Goal: Task Accomplishment & Management: Complete application form

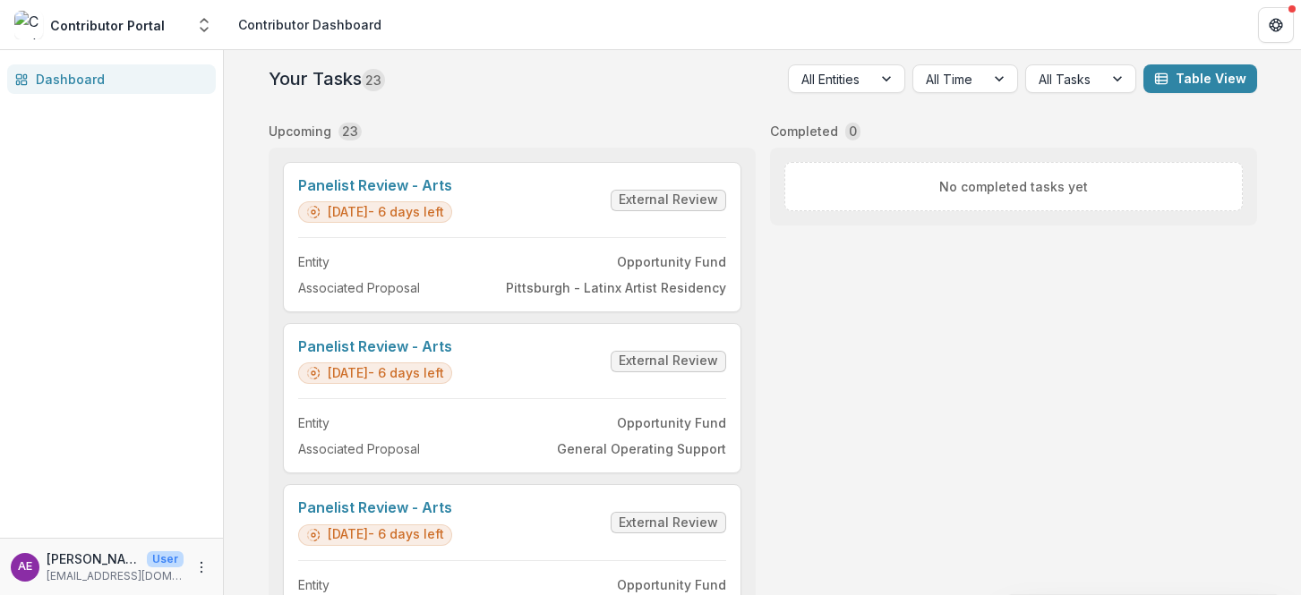
scroll to position [2613, 0]
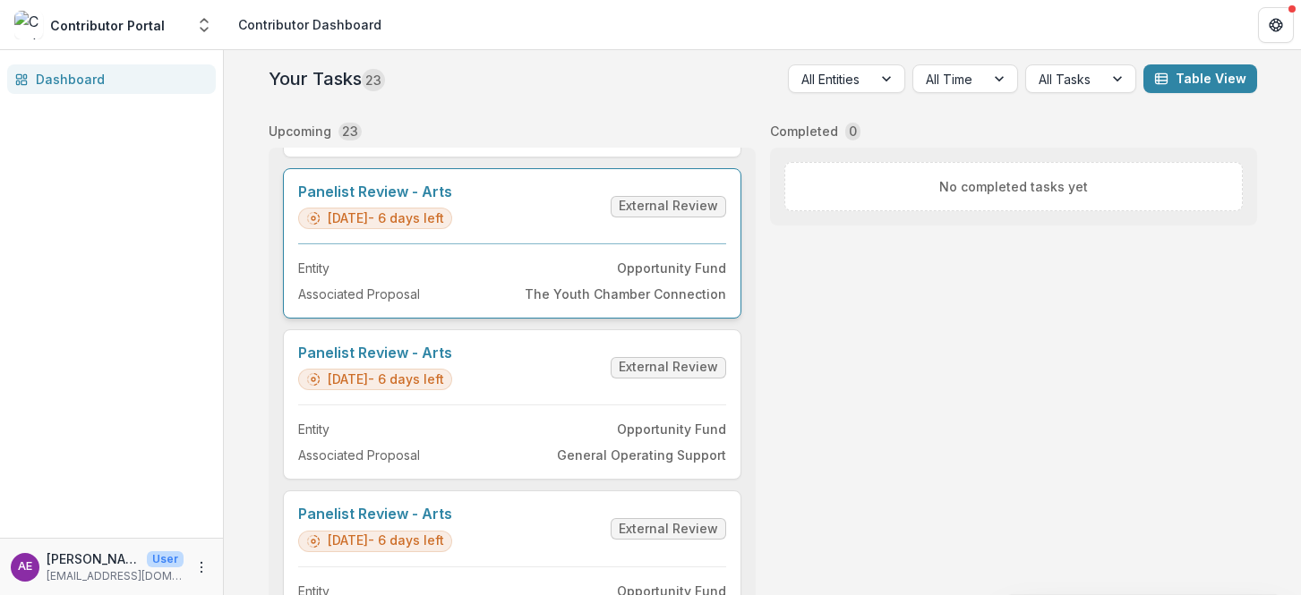
click at [396, 193] on link "Panelist Review - Arts" at bounding box center [375, 192] width 154 height 17
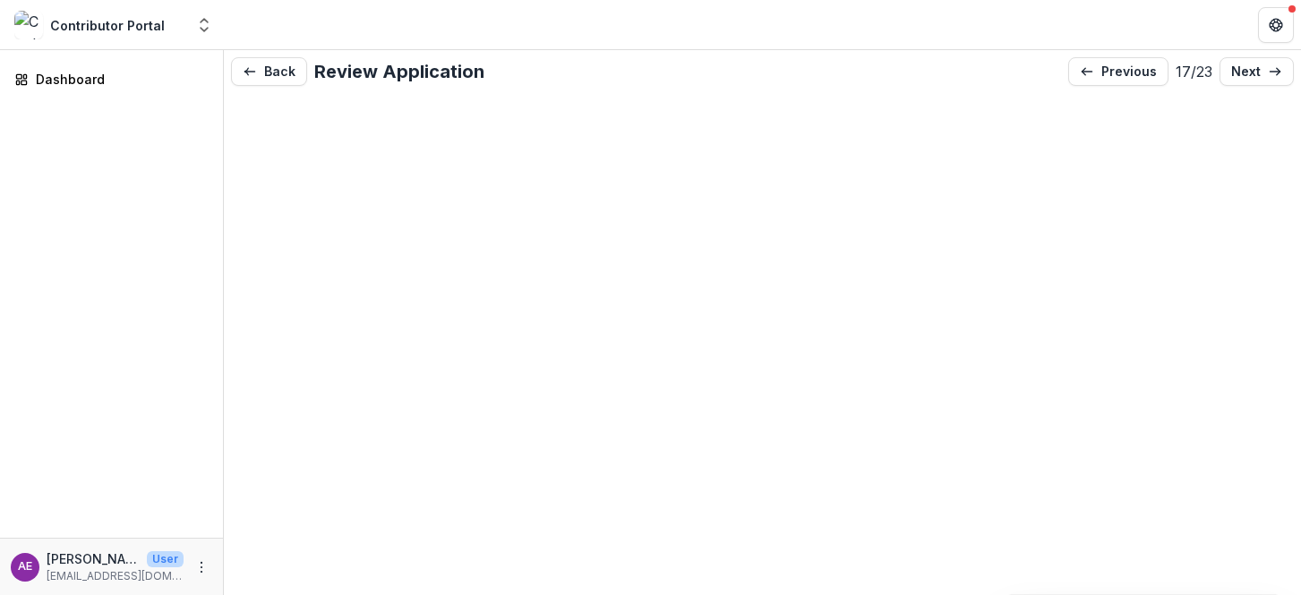
click at [687, 213] on div "Back Review Application previous 17 / 23 next" at bounding box center [762, 322] width 1077 height 545
click at [278, 71] on button "Back" at bounding box center [269, 71] width 76 height 29
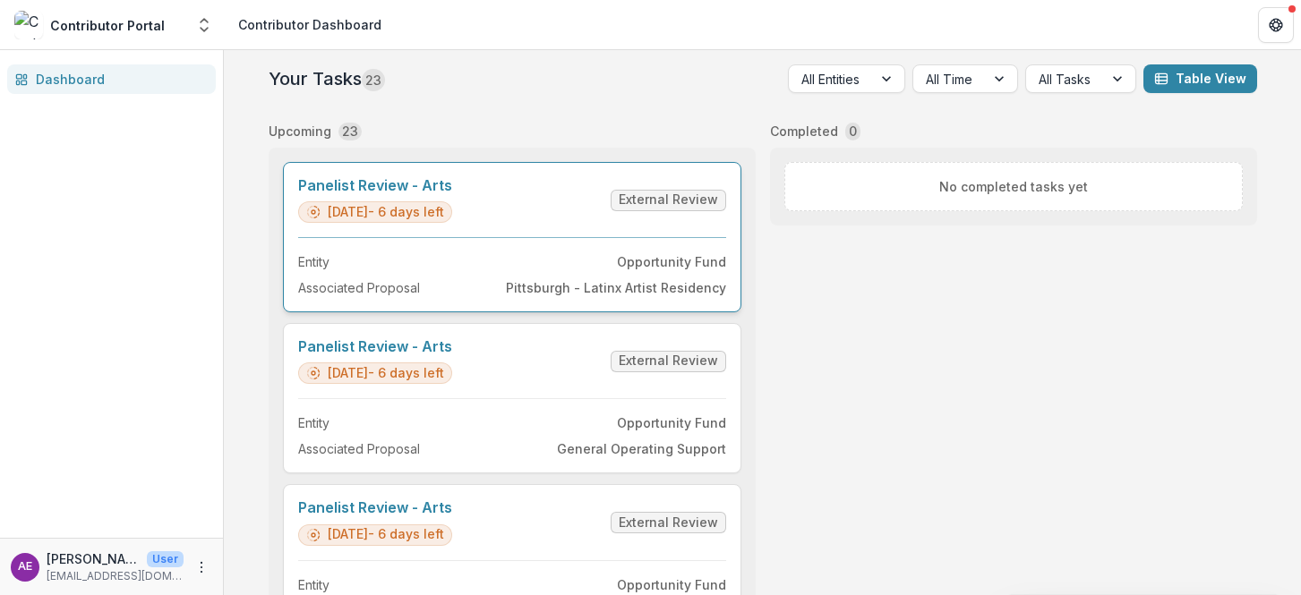
click at [452, 194] on link "Panelist Review - Arts" at bounding box center [375, 185] width 154 height 17
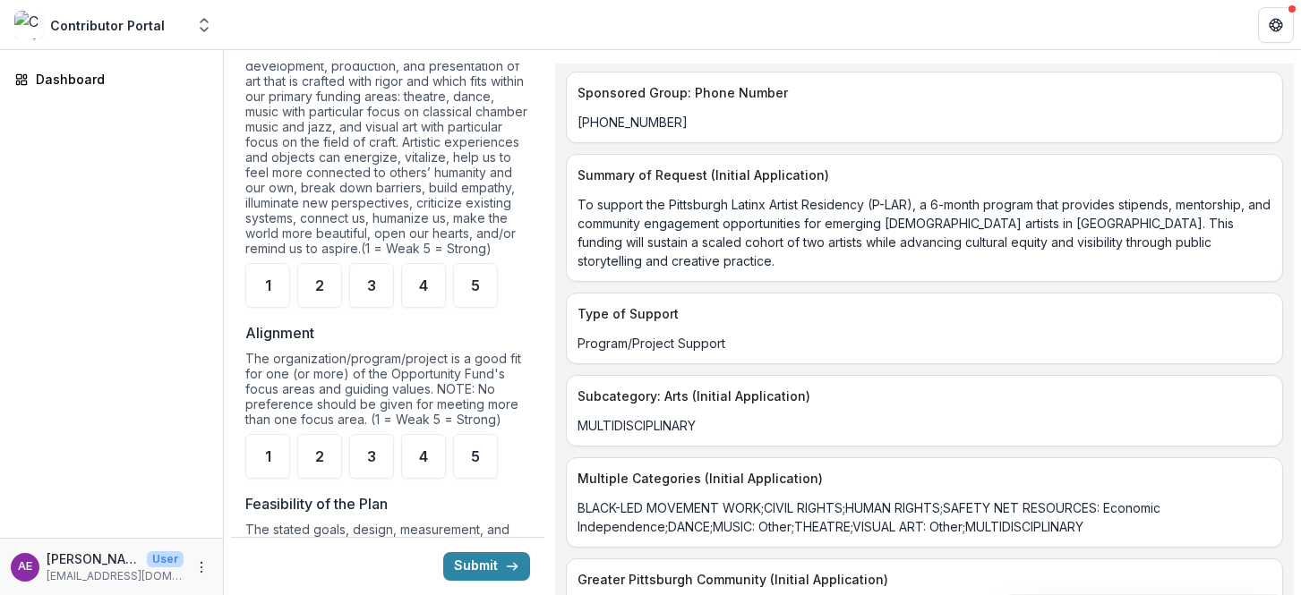
scroll to position [1002, 0]
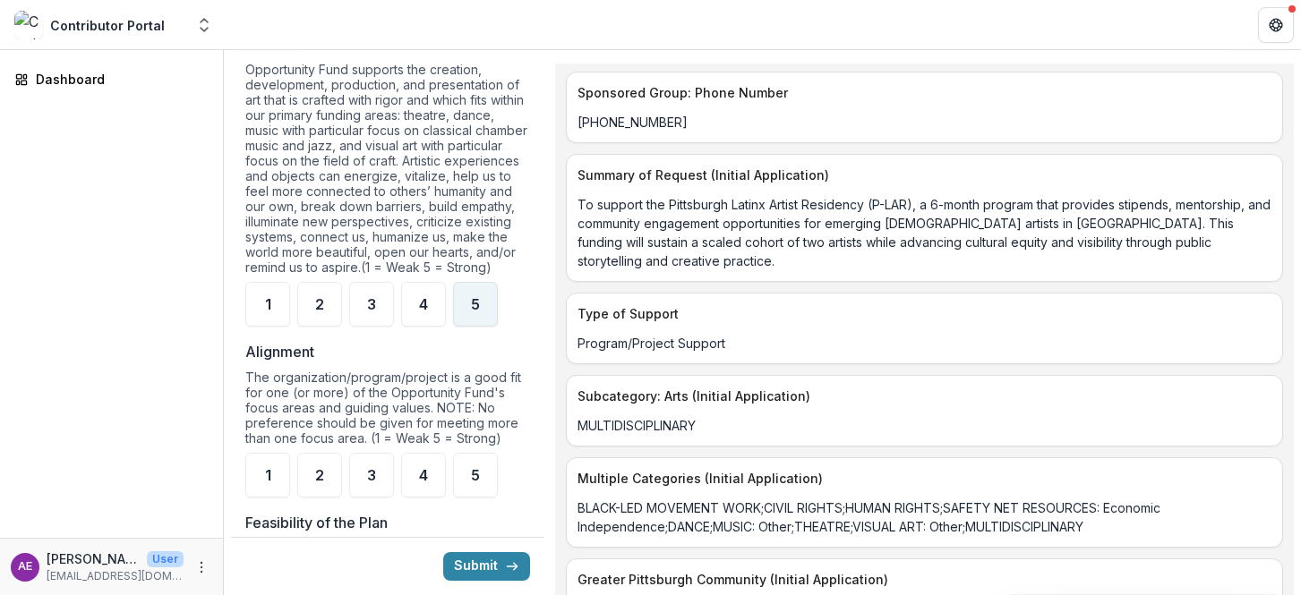
click at [479, 312] on span "5" at bounding box center [475, 304] width 9 height 14
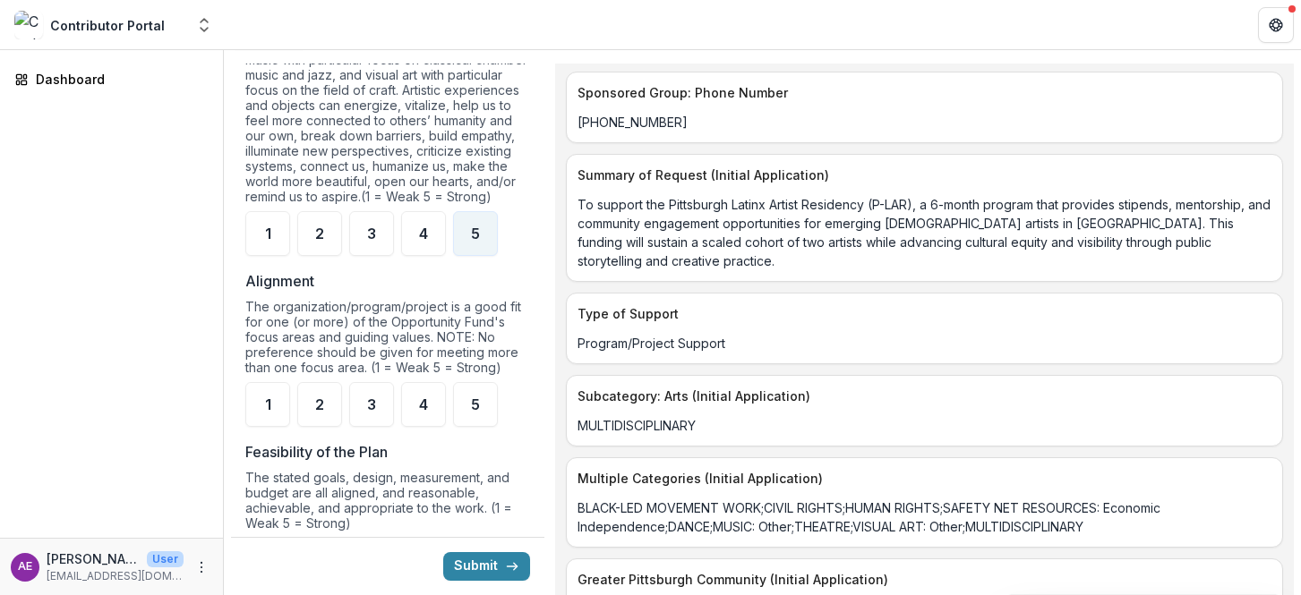
scroll to position [1043, 0]
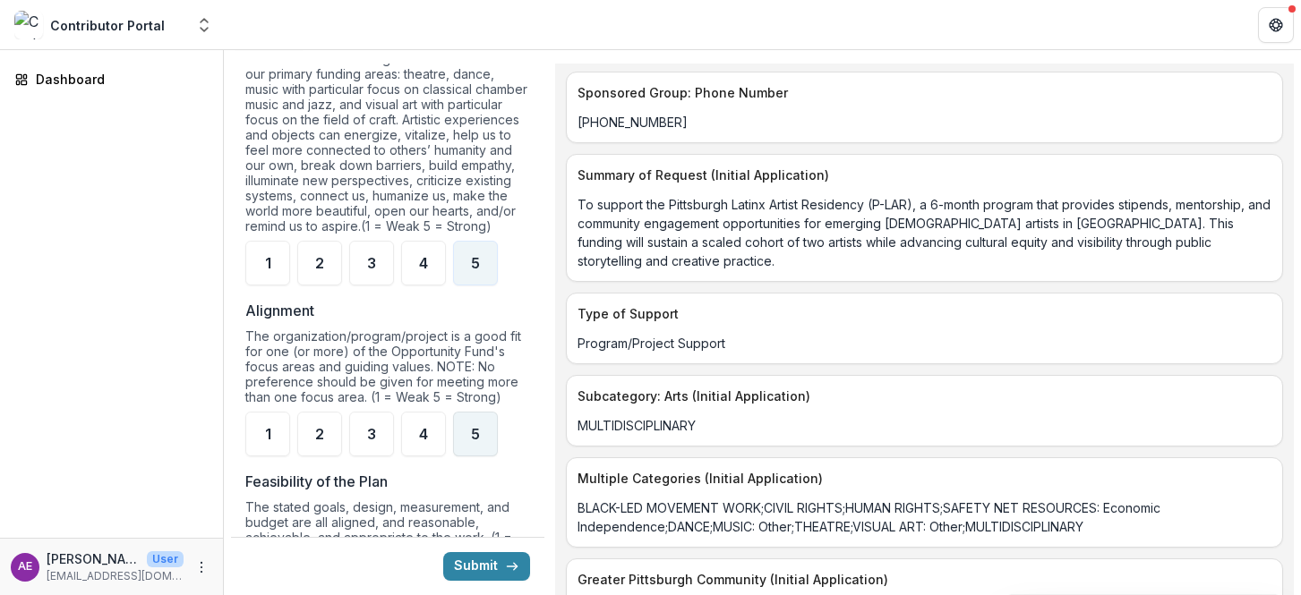
click at [484, 455] on div "5" at bounding box center [475, 434] width 45 height 45
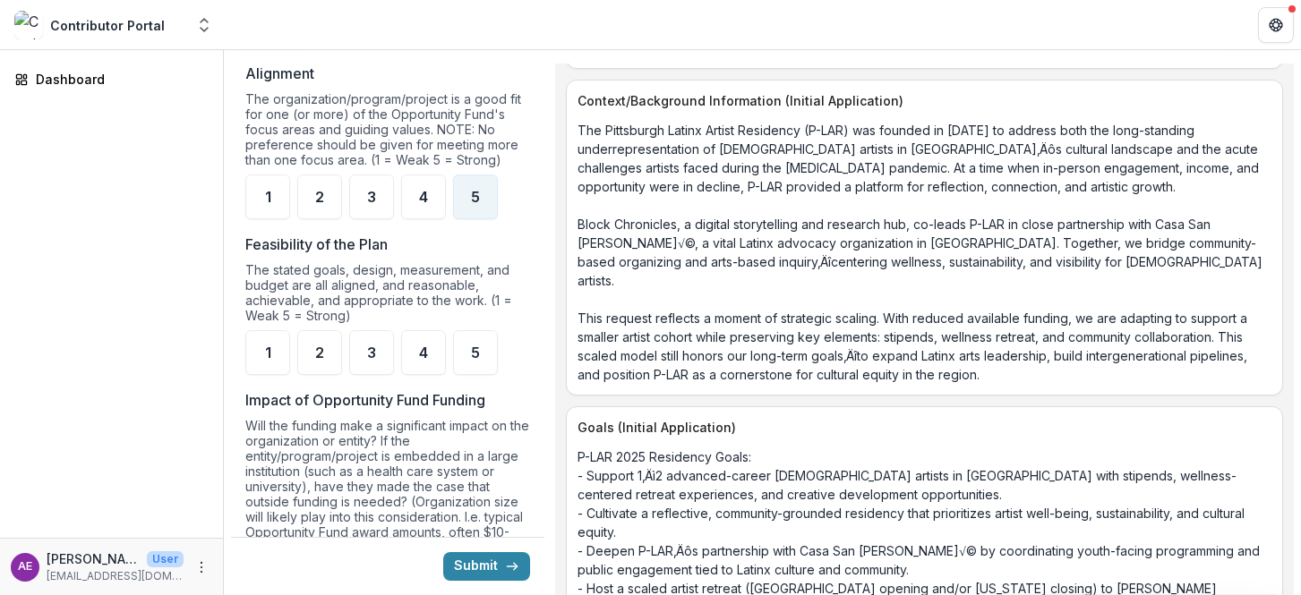
scroll to position [1285, 0]
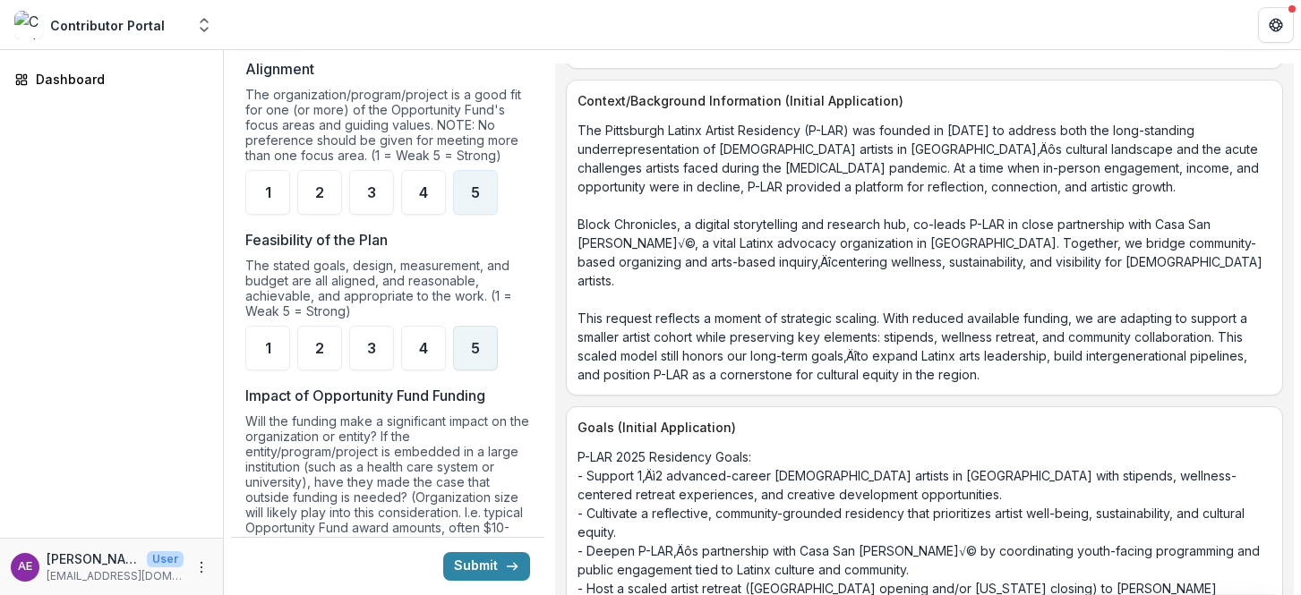
click at [484, 369] on div "5" at bounding box center [475, 348] width 45 height 45
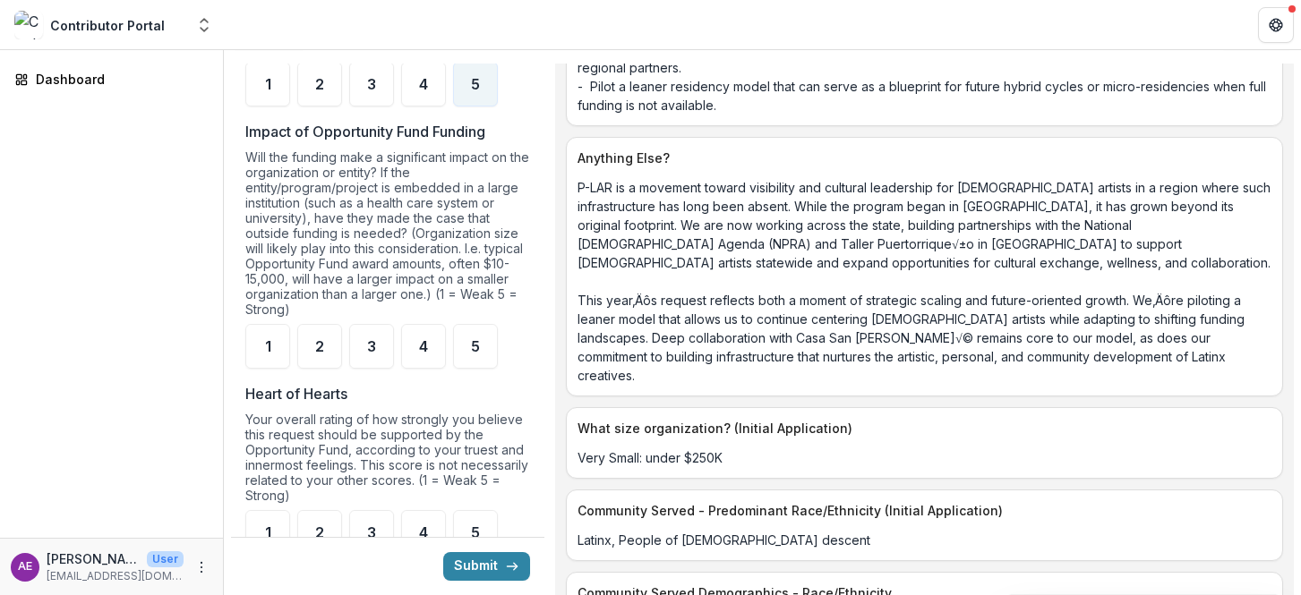
scroll to position [1554, 0]
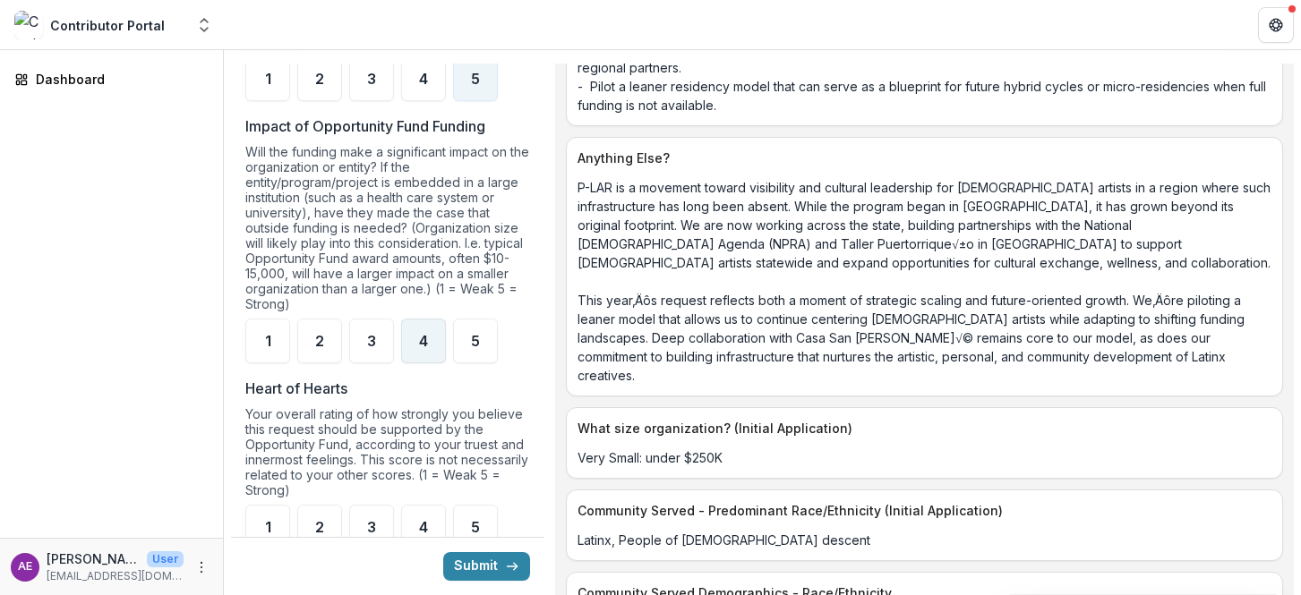
click at [425, 348] on span "4" at bounding box center [423, 341] width 9 height 14
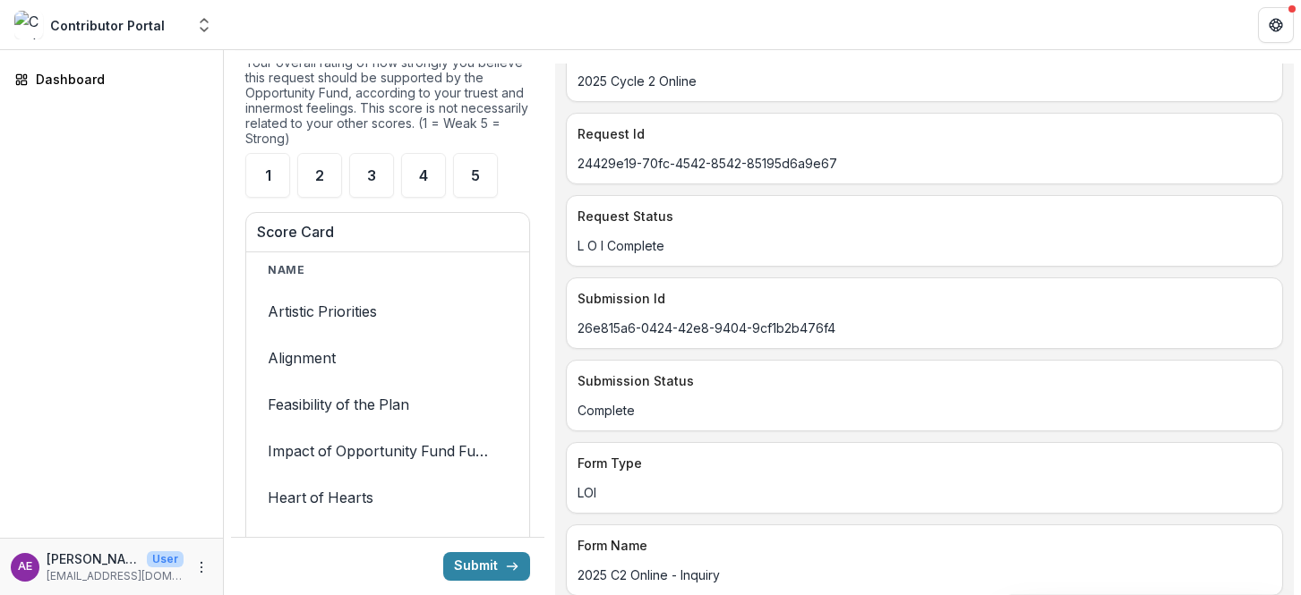
scroll to position [1755, 0]
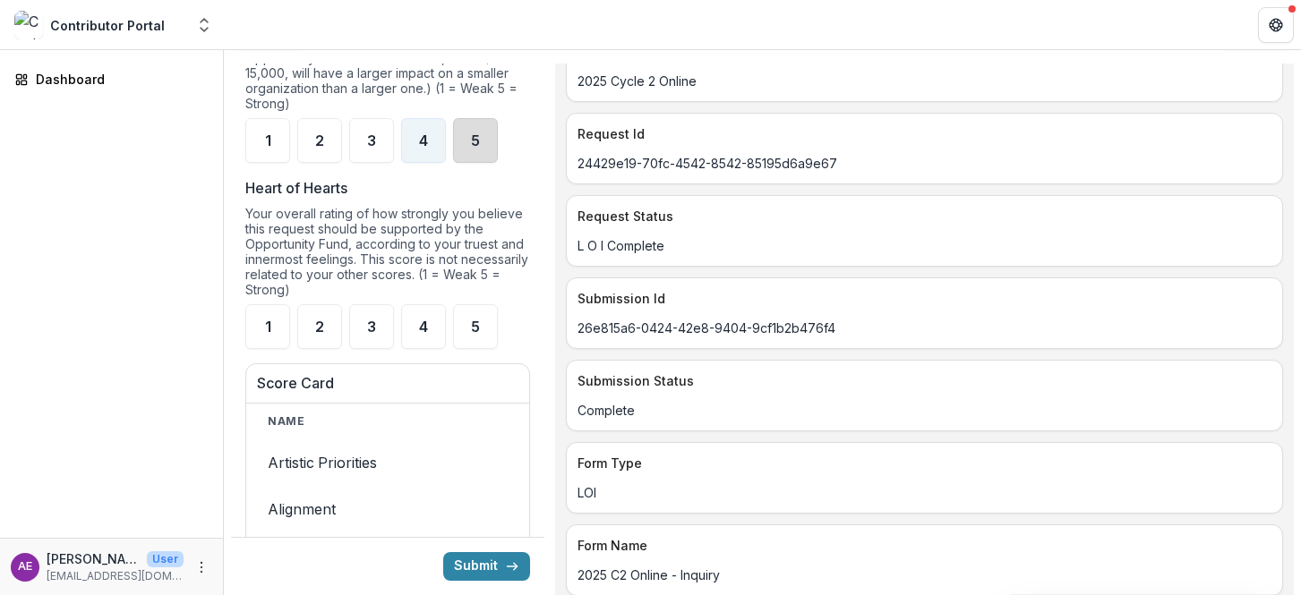
click at [477, 163] on div "5" at bounding box center [475, 140] width 45 height 45
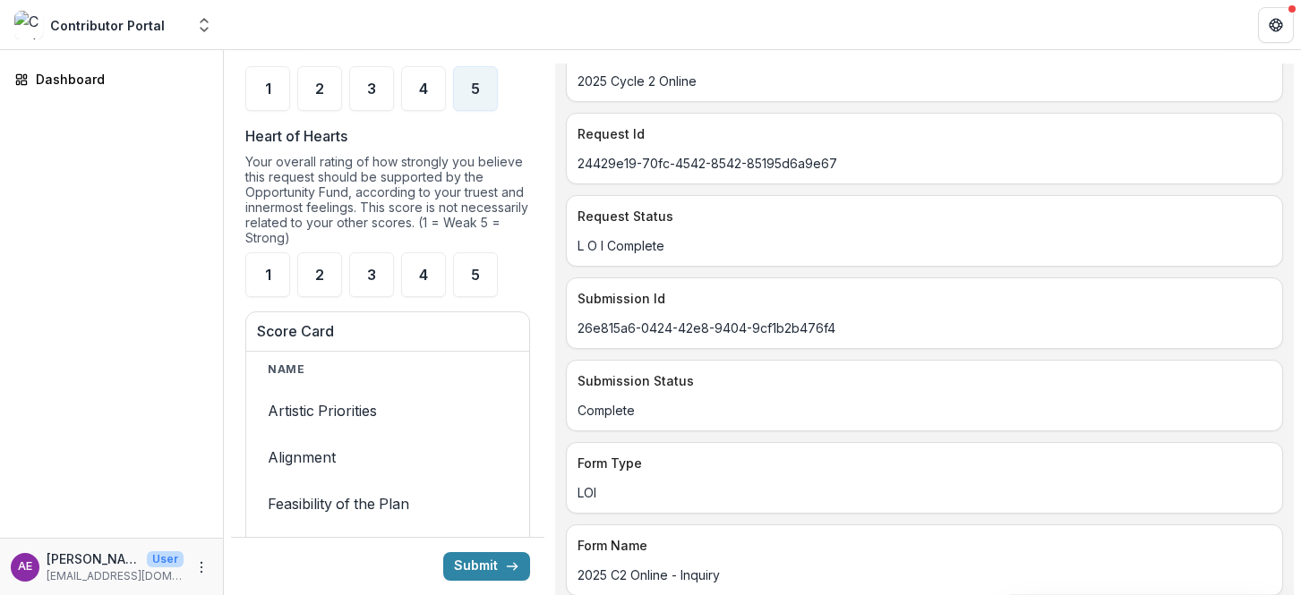
scroll to position [1808, 0]
click at [469, 292] on div "5" at bounding box center [475, 274] width 45 height 45
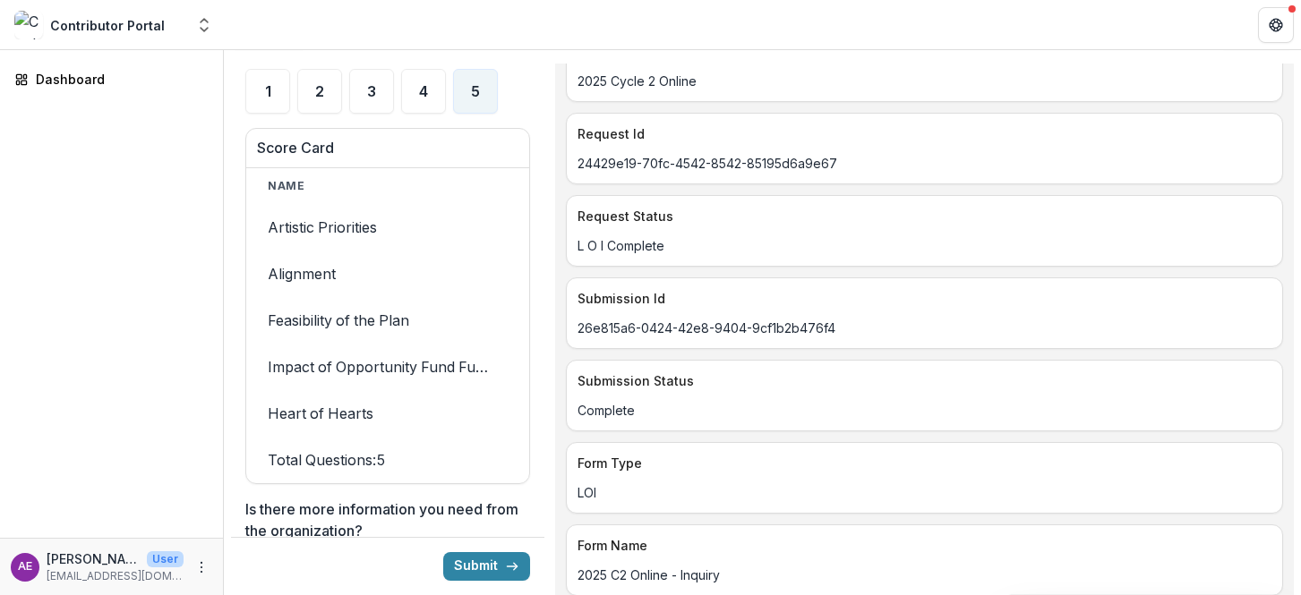
scroll to position [1998, 0]
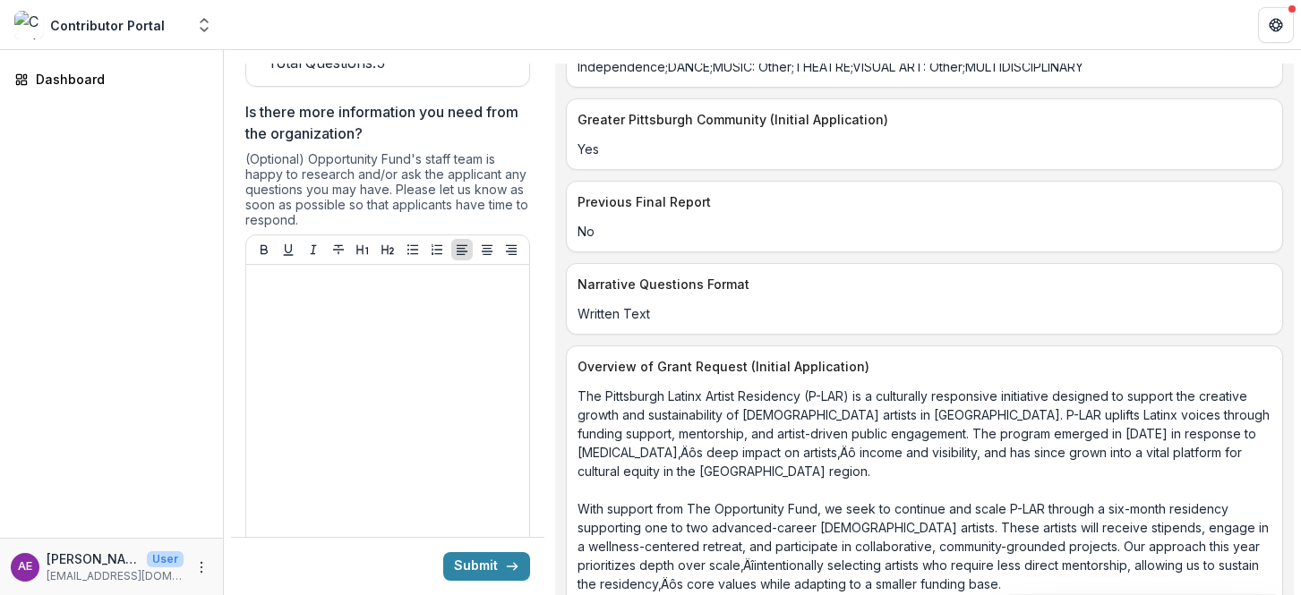
scroll to position [2648, 0]
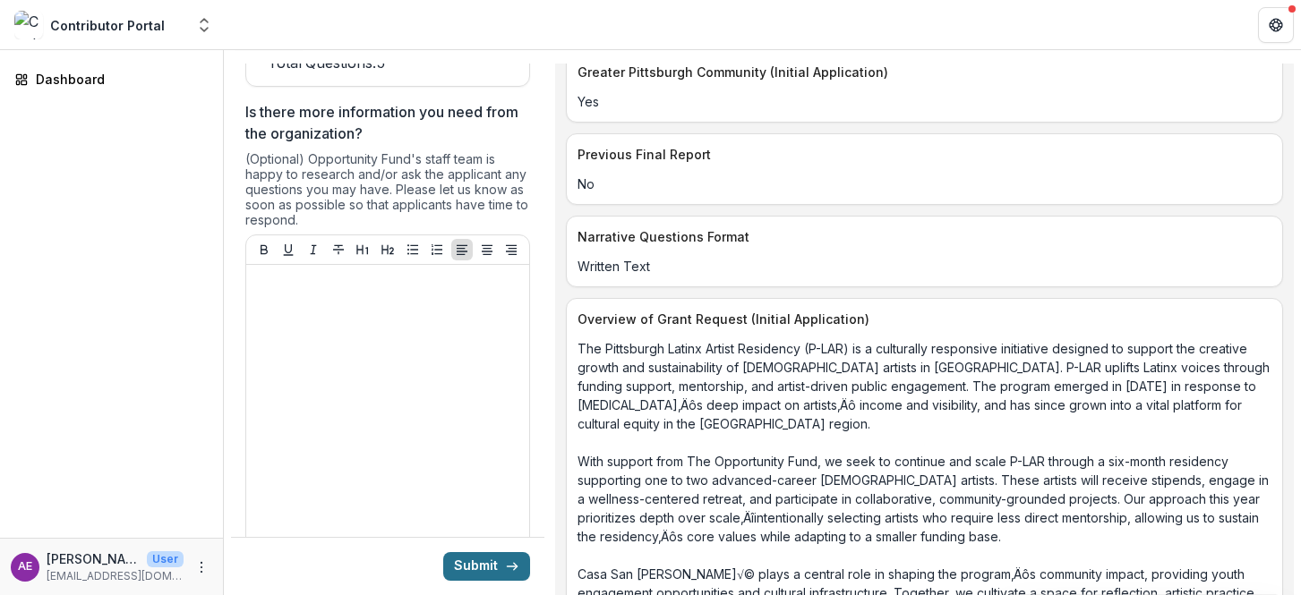
click at [486, 569] on button "Submit" at bounding box center [486, 566] width 87 height 29
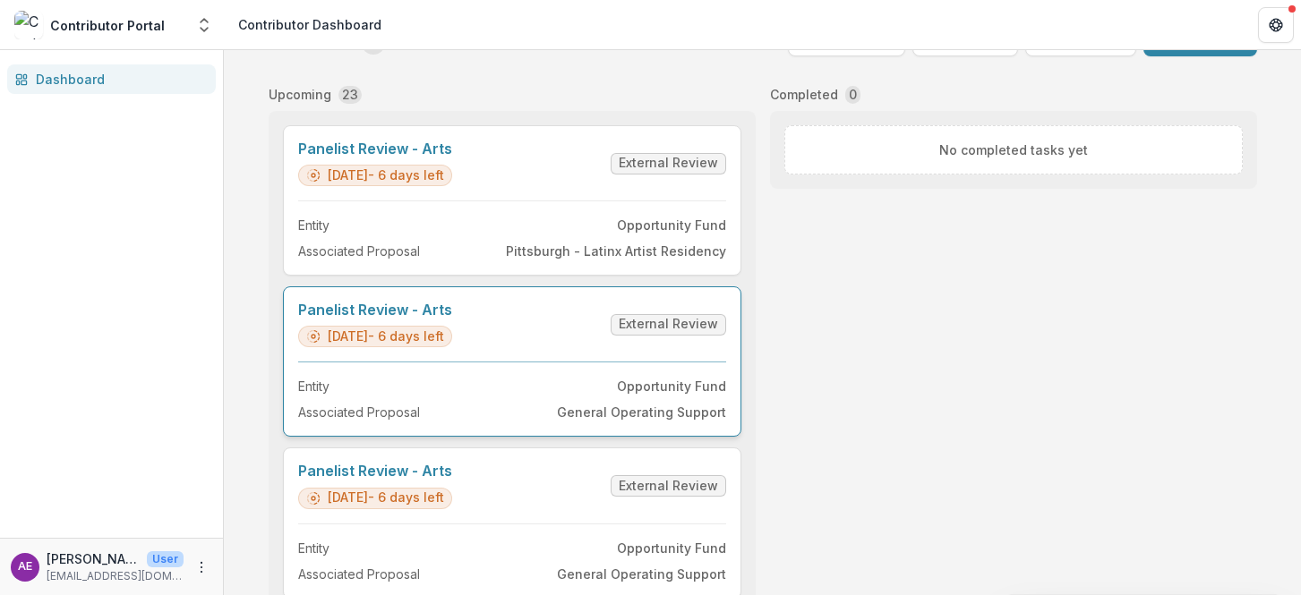
click at [404, 312] on link "Panelist Review - Arts" at bounding box center [375, 310] width 154 height 17
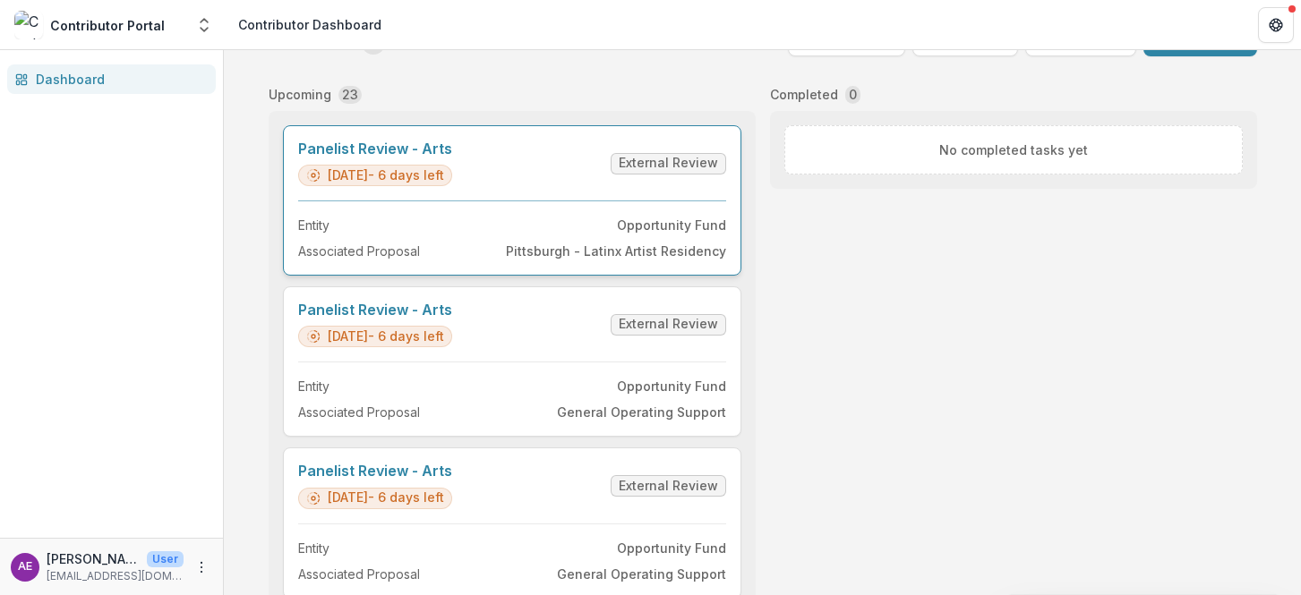
click at [384, 158] on link "Panelist Review - Arts" at bounding box center [375, 149] width 154 height 17
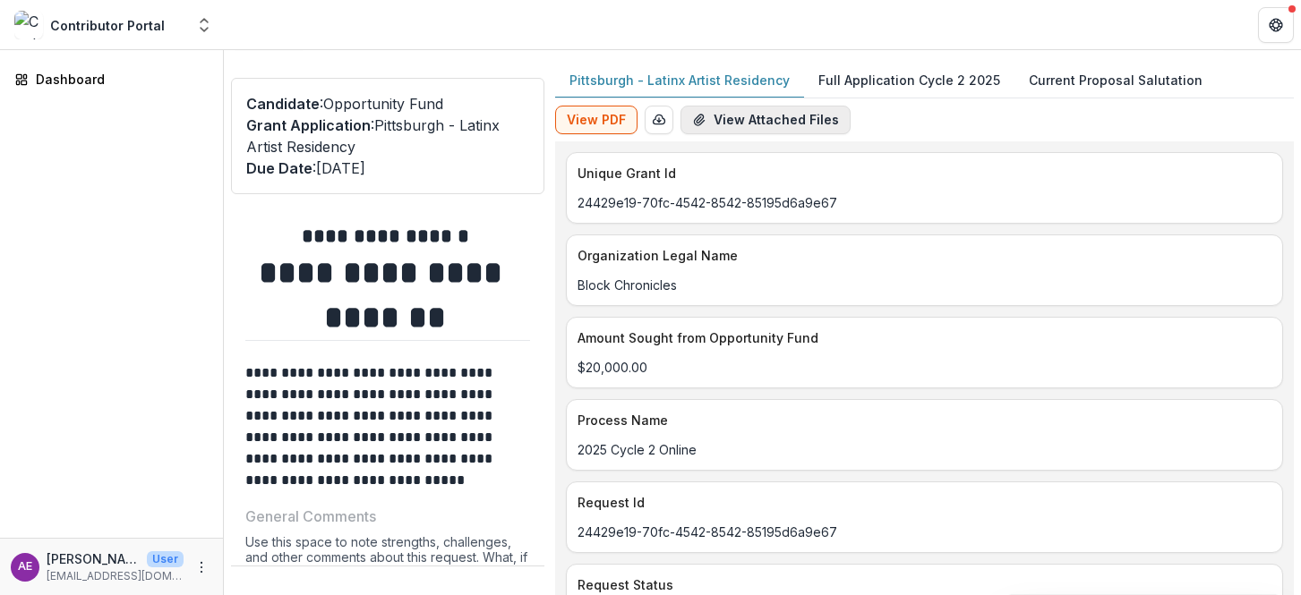
click at [749, 118] on button "View Attached Files" at bounding box center [765, 120] width 170 height 29
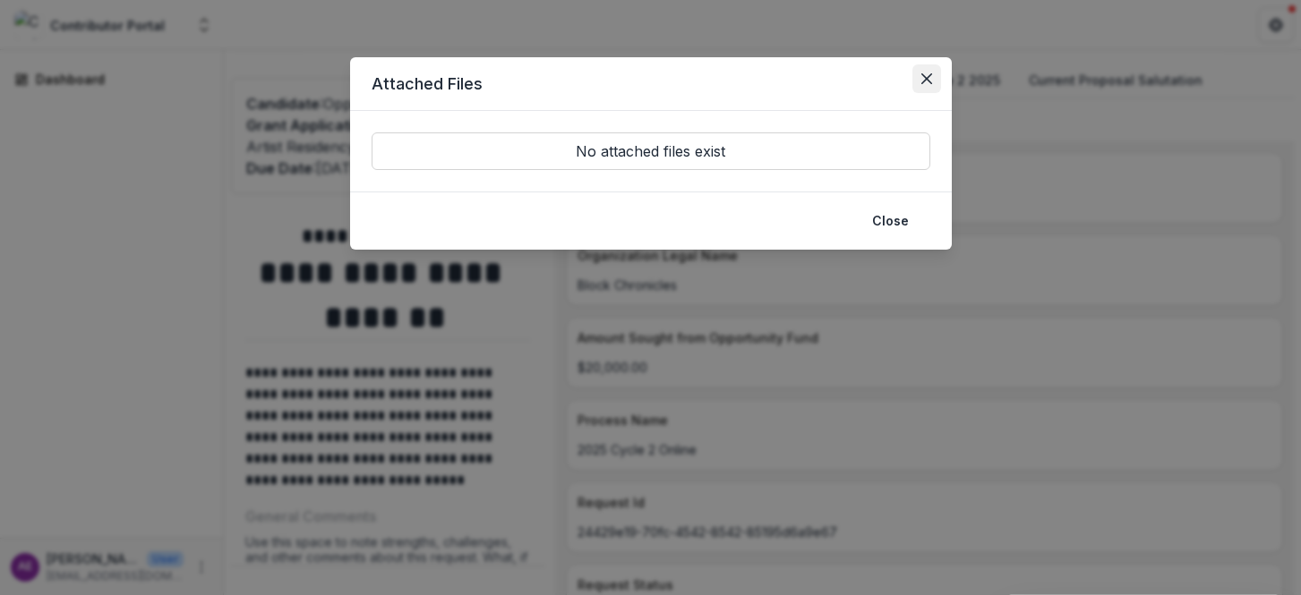
click at [933, 82] on button "Close" at bounding box center [926, 78] width 29 height 29
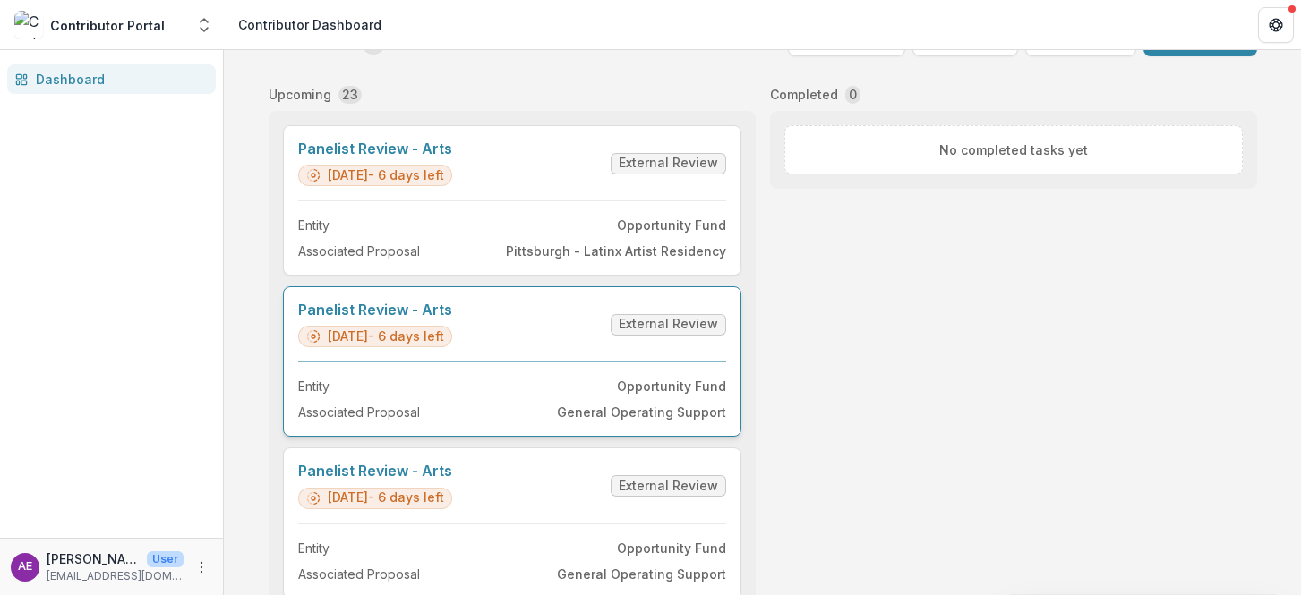
click at [452, 319] on link "Panelist Review - Arts" at bounding box center [375, 310] width 154 height 17
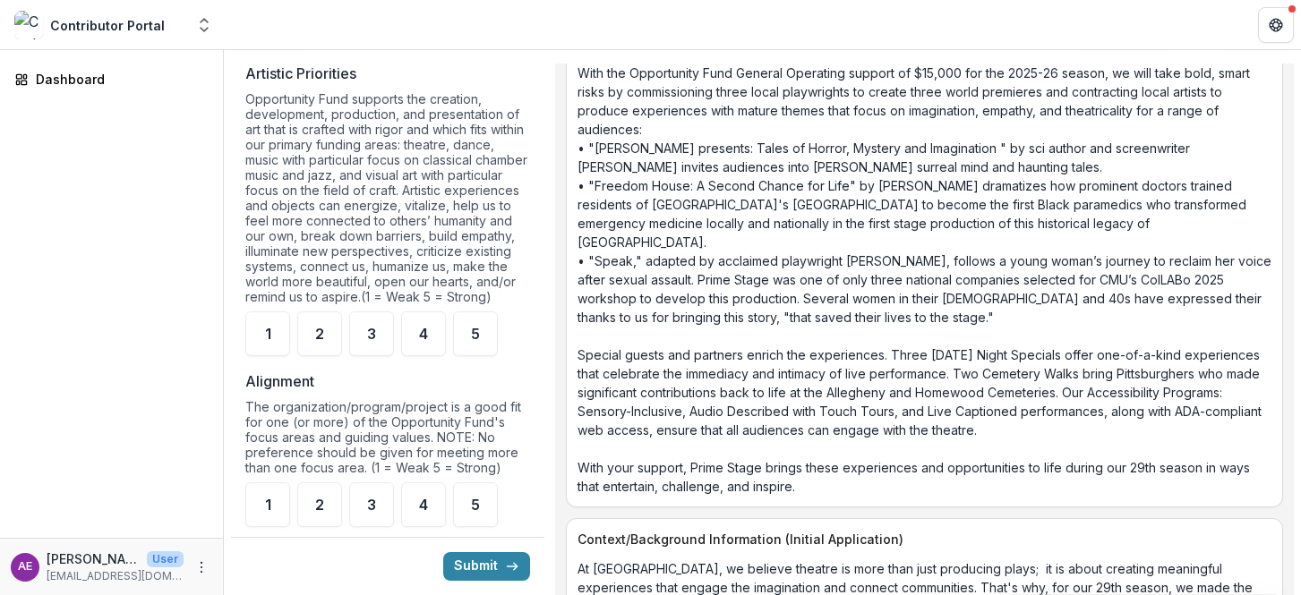
scroll to position [976, 0]
click at [491, 352] on div "5" at bounding box center [475, 330] width 45 height 45
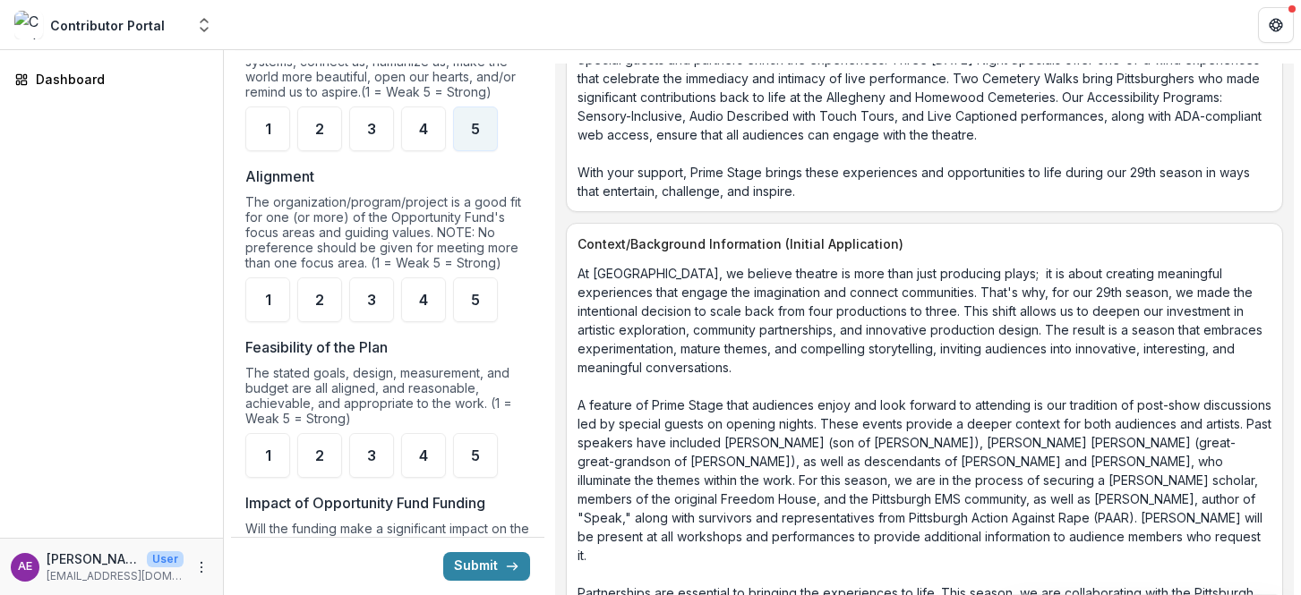
scroll to position [1178, 0]
click at [484, 321] on div "5" at bounding box center [475, 299] width 45 height 45
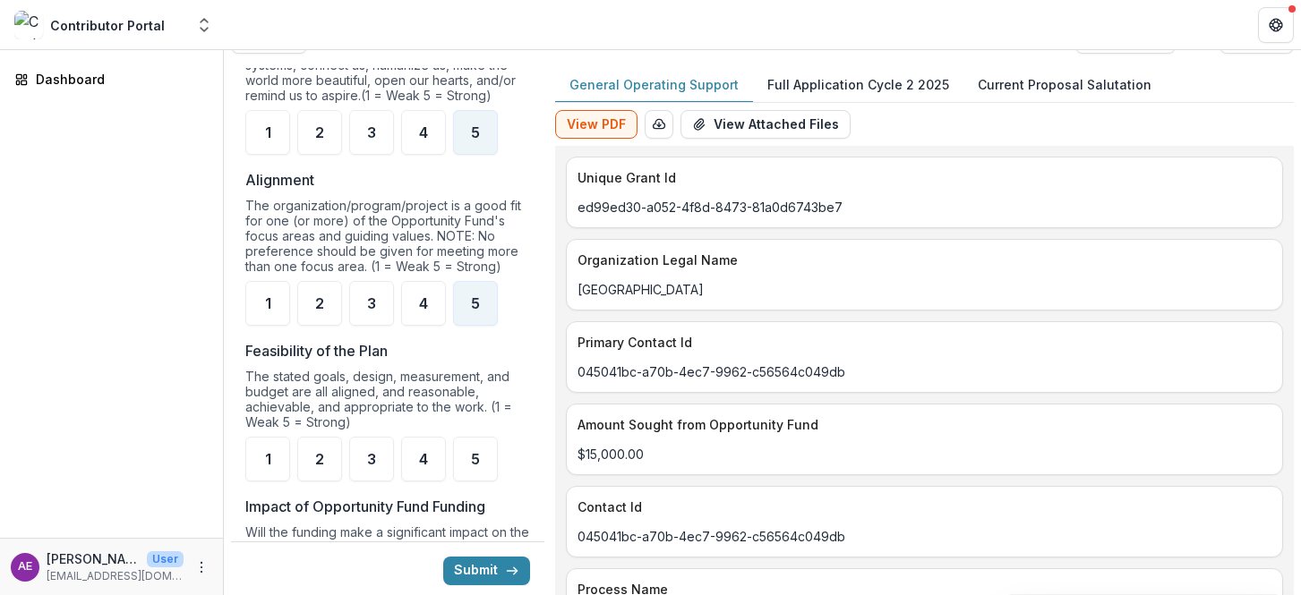
scroll to position [30, 0]
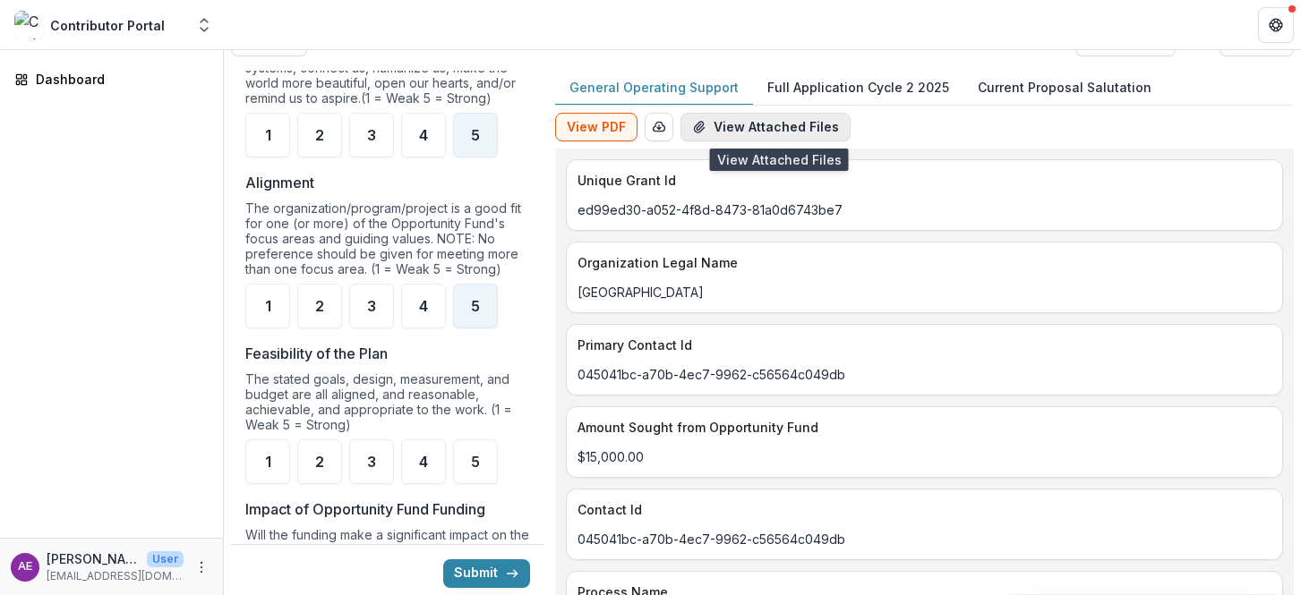
click at [762, 129] on button "View Attached Files" at bounding box center [765, 127] width 170 height 29
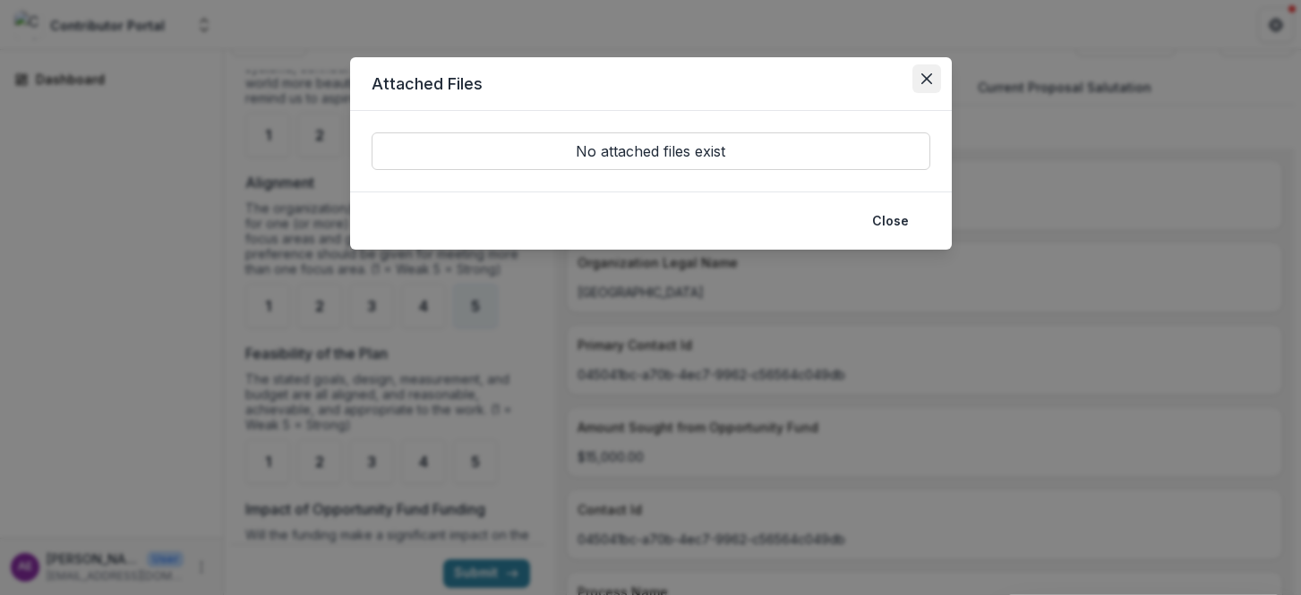
click at [923, 73] on icon "Close" at bounding box center [926, 78] width 11 height 11
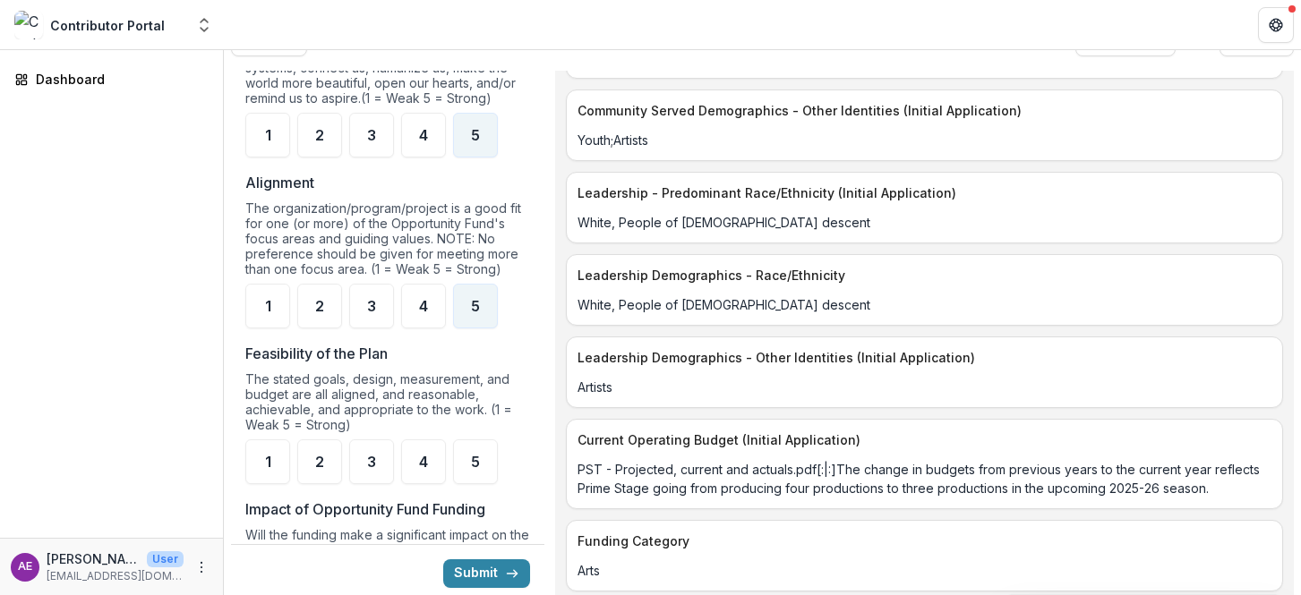
scroll to position [37, 0]
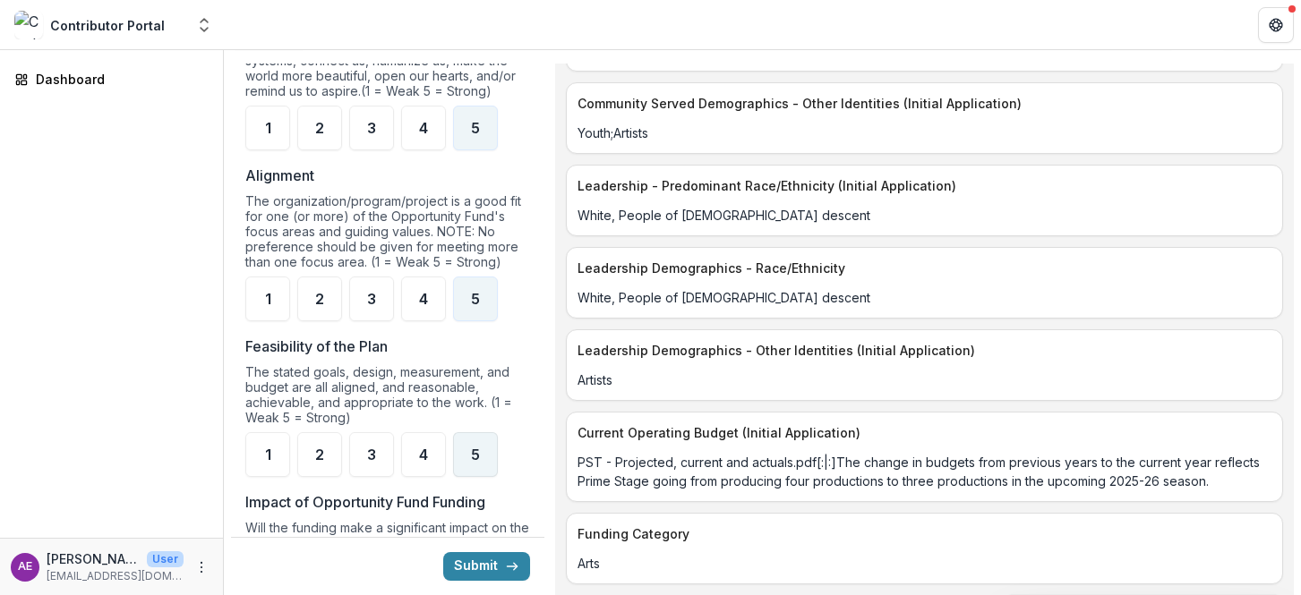
click at [485, 460] on div "5" at bounding box center [475, 454] width 45 height 45
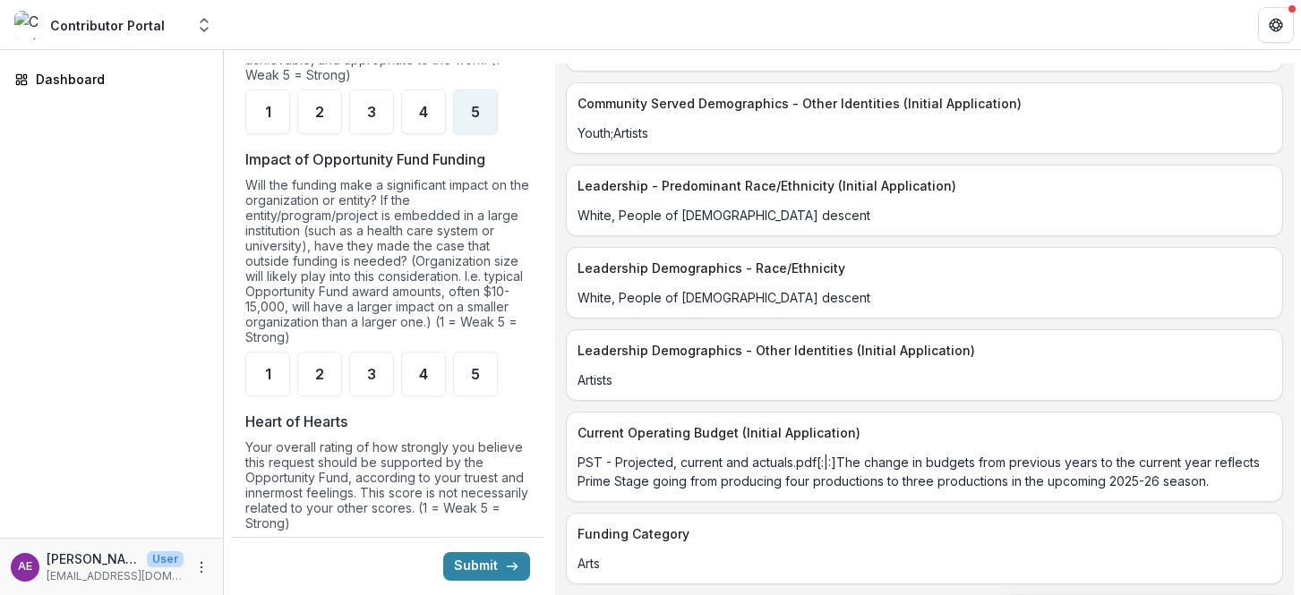
scroll to position [1526, 0]
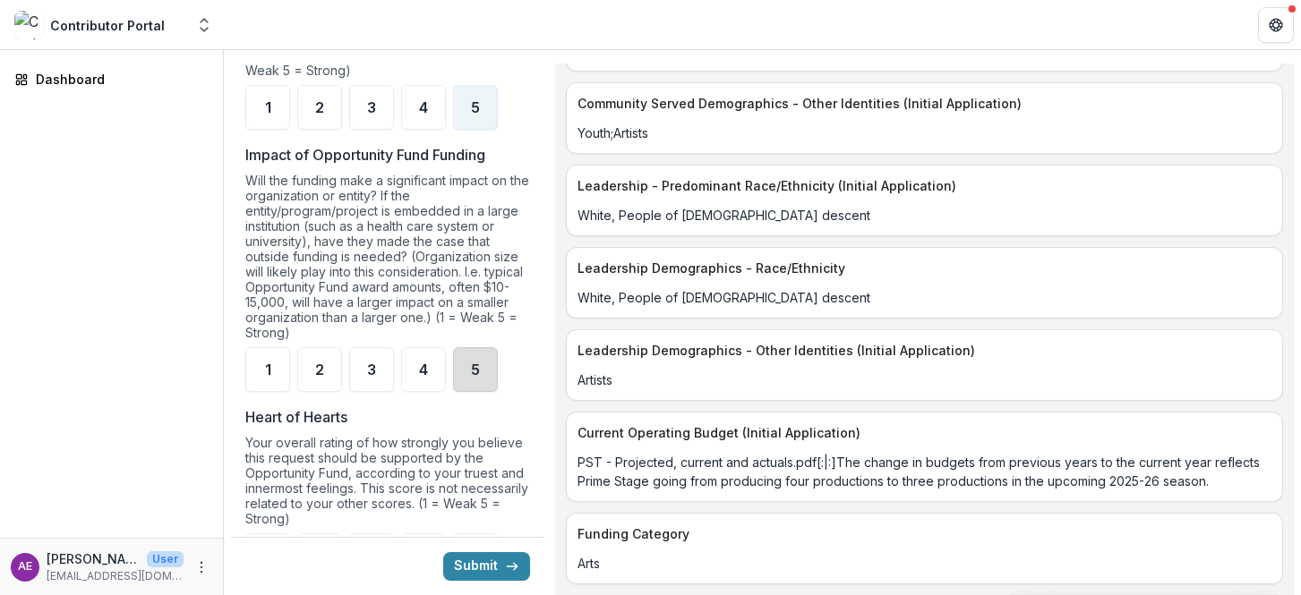
click at [475, 392] on div "5" at bounding box center [475, 369] width 45 height 45
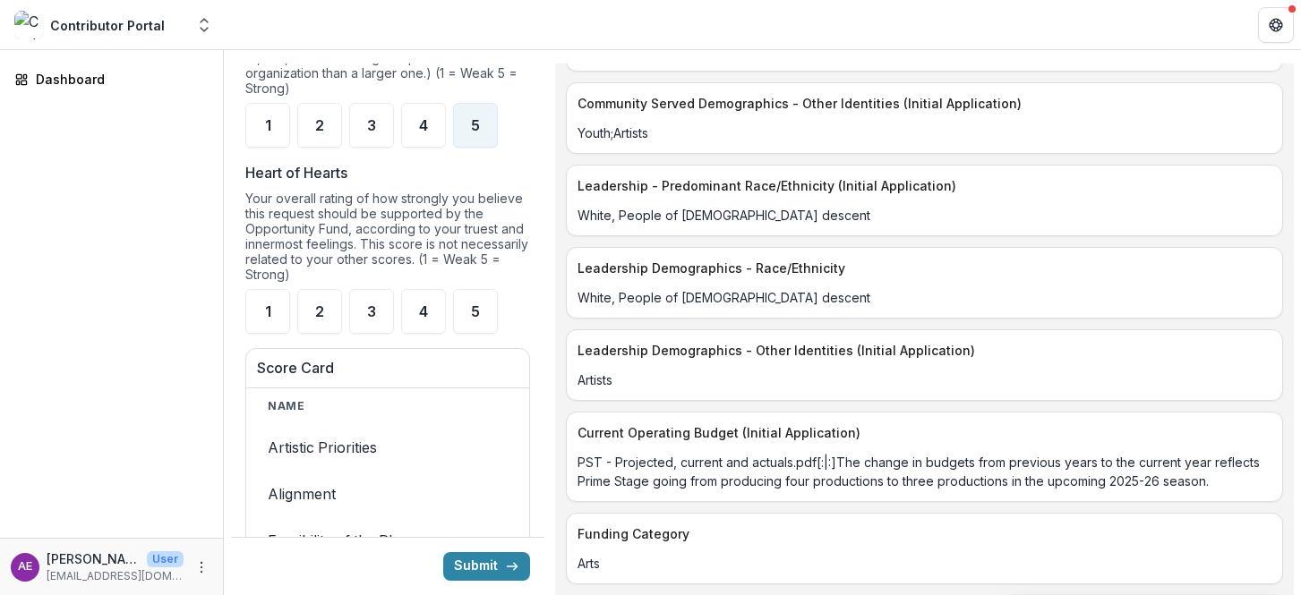
scroll to position [1848, 0]
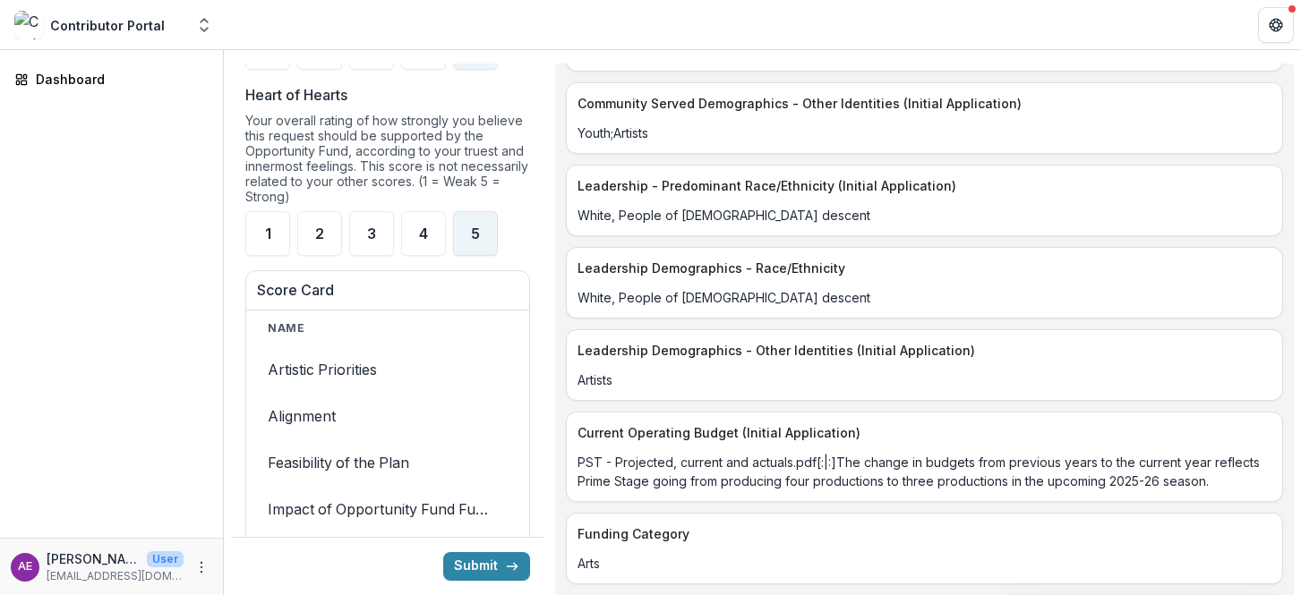
click at [475, 241] on span "5" at bounding box center [475, 234] width 9 height 14
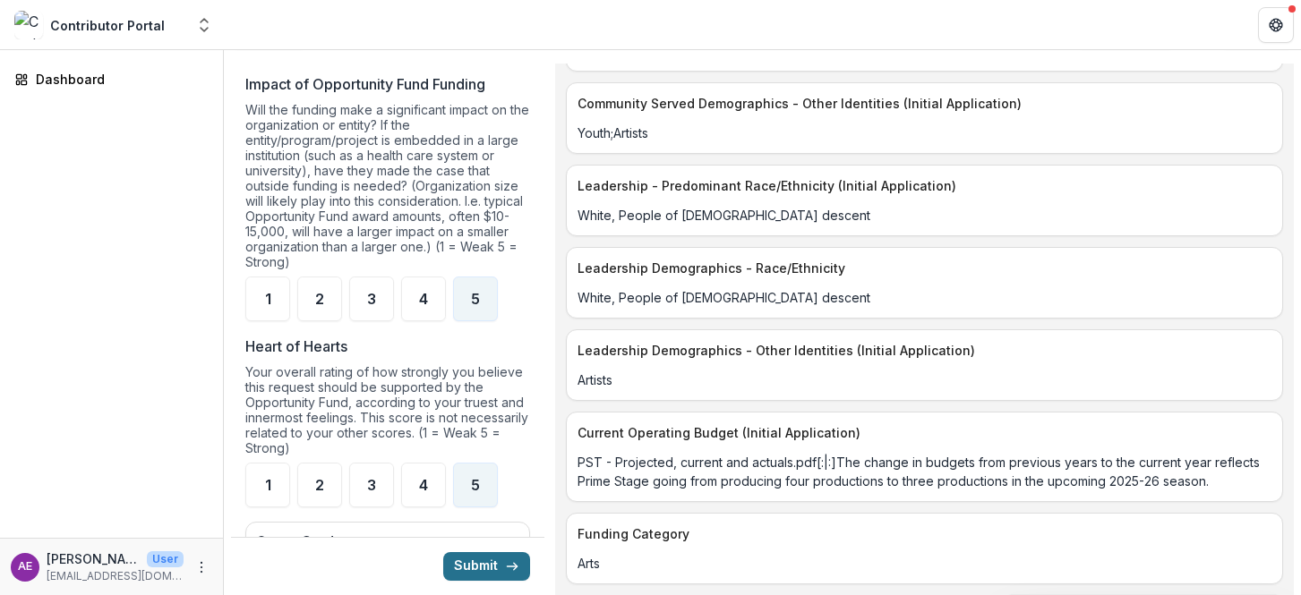
click at [481, 563] on button "Submit" at bounding box center [486, 566] width 87 height 29
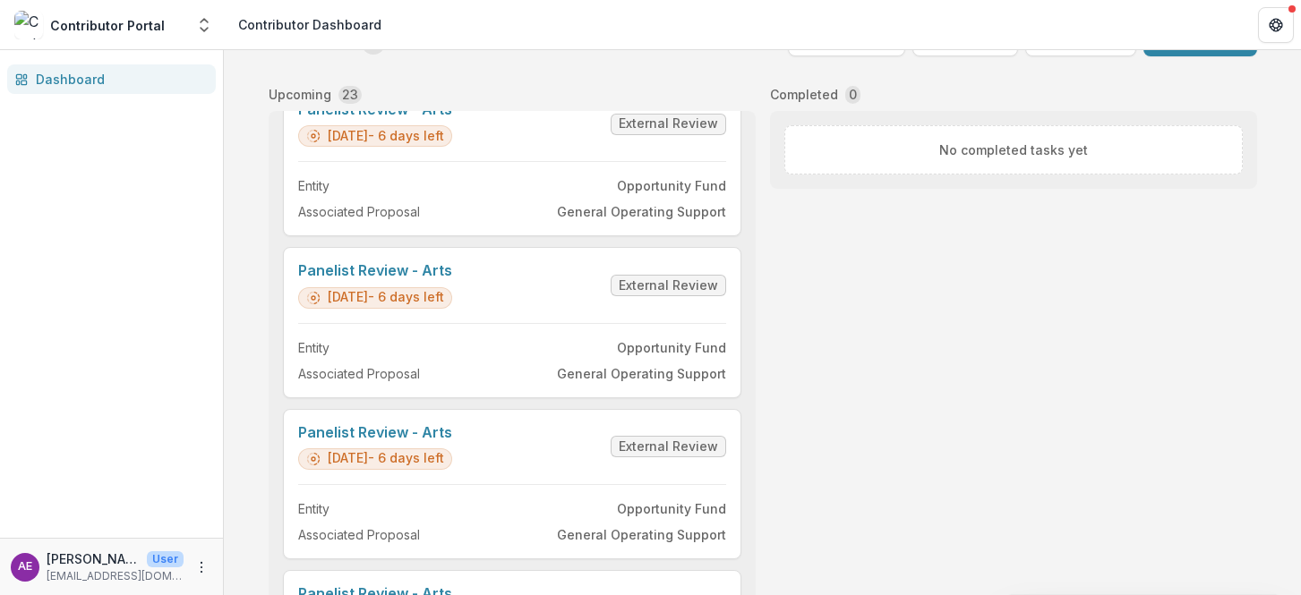
scroll to position [206, 0]
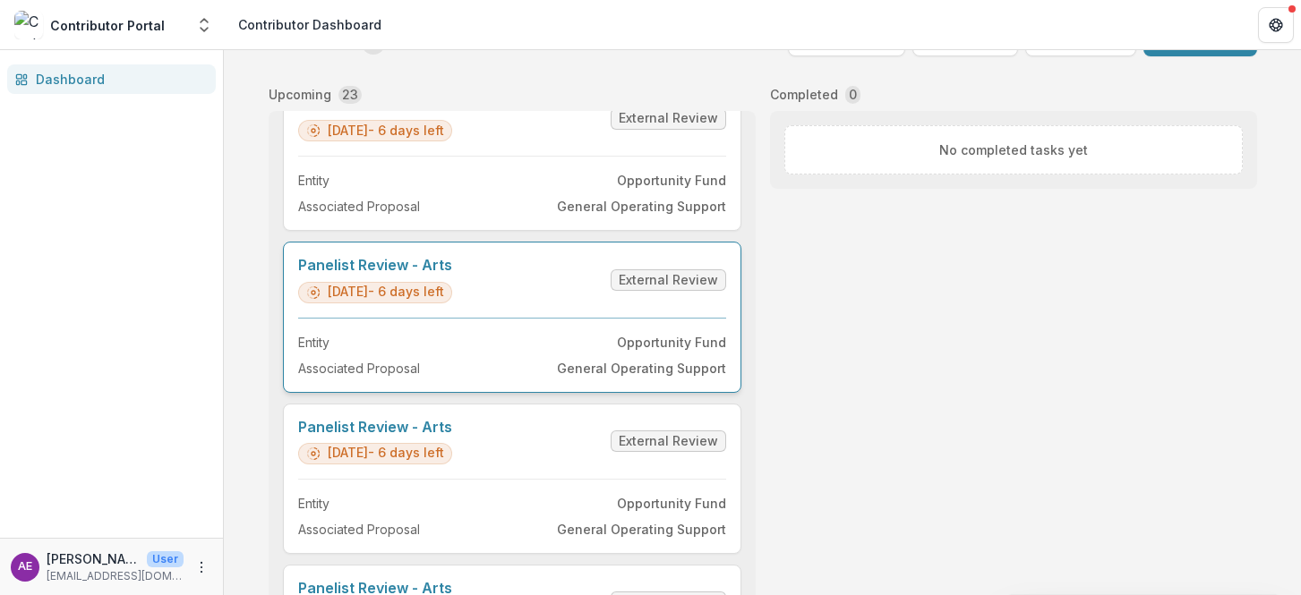
click at [452, 274] on link "Panelist Review - Arts" at bounding box center [375, 265] width 154 height 17
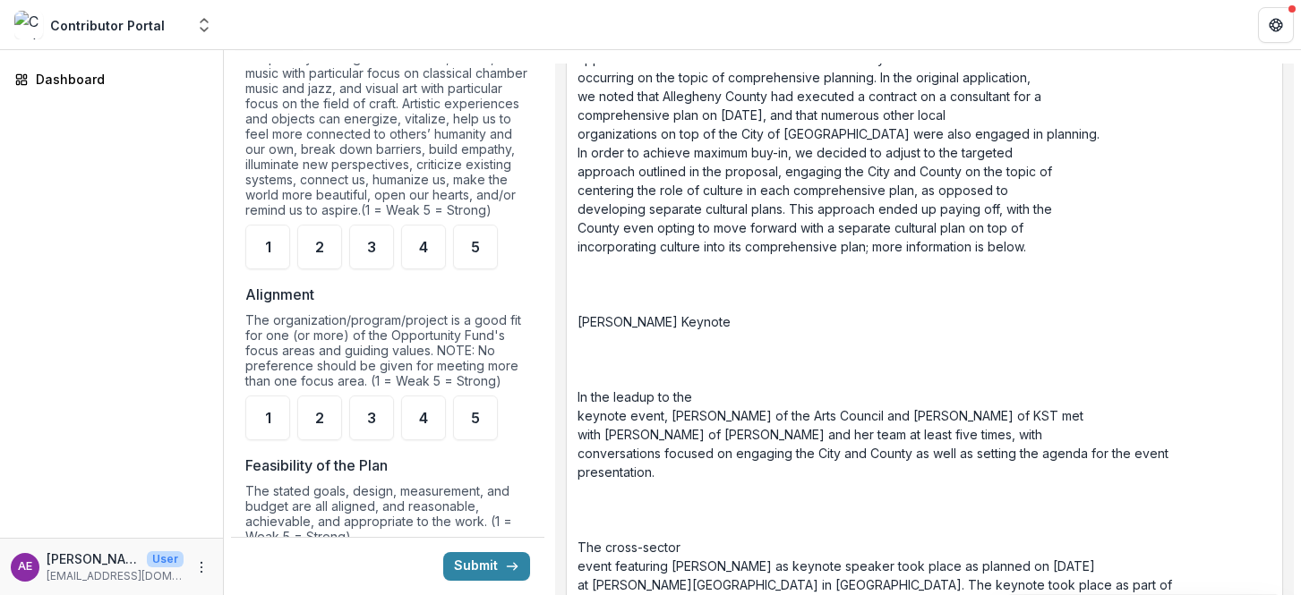
scroll to position [1062, 0]
click at [364, 257] on div "3" at bounding box center [371, 244] width 45 height 45
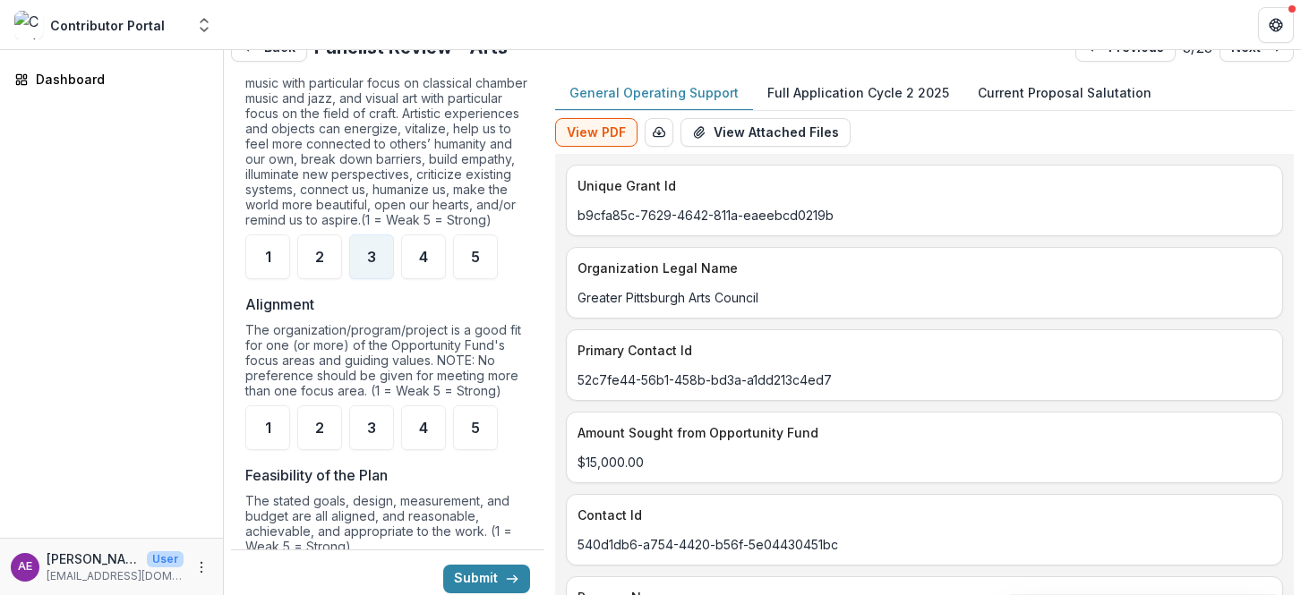
scroll to position [37, 0]
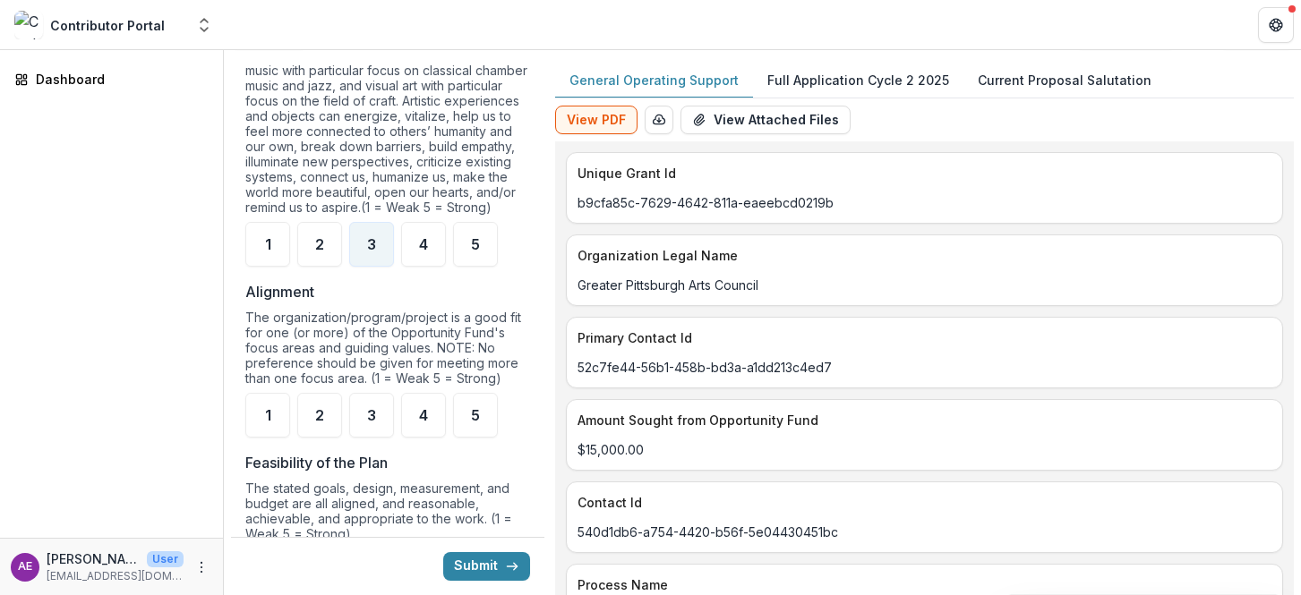
click at [855, 84] on p "Full Application Cycle 2 2025" at bounding box center [858, 80] width 182 height 19
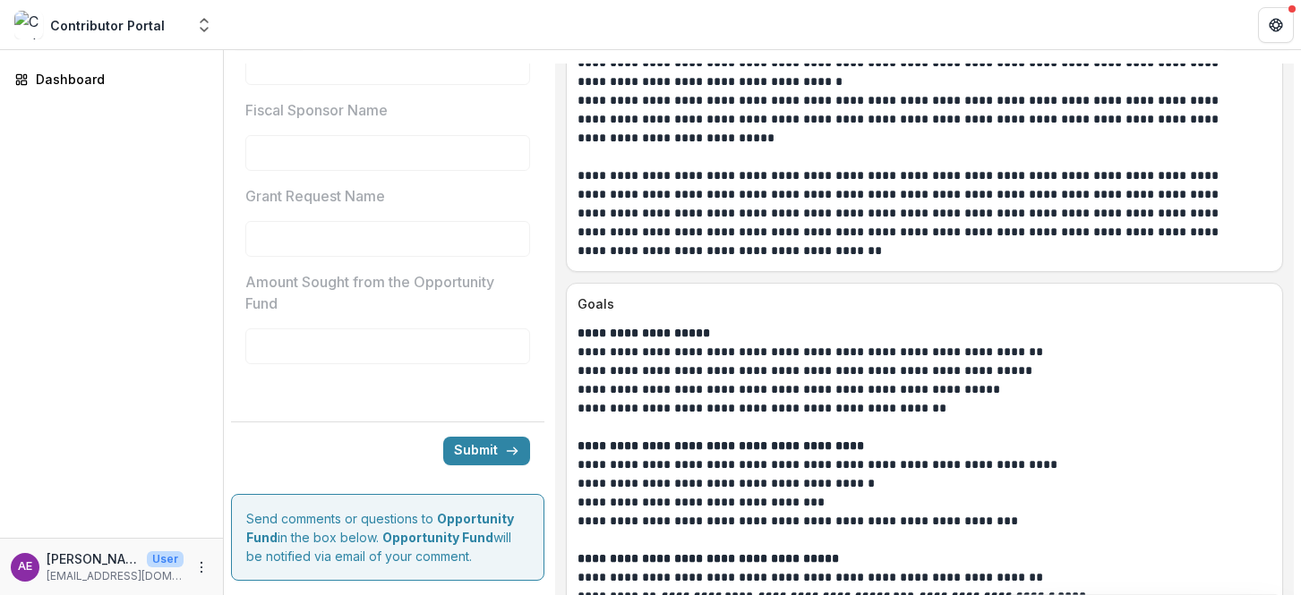
scroll to position [3180, 0]
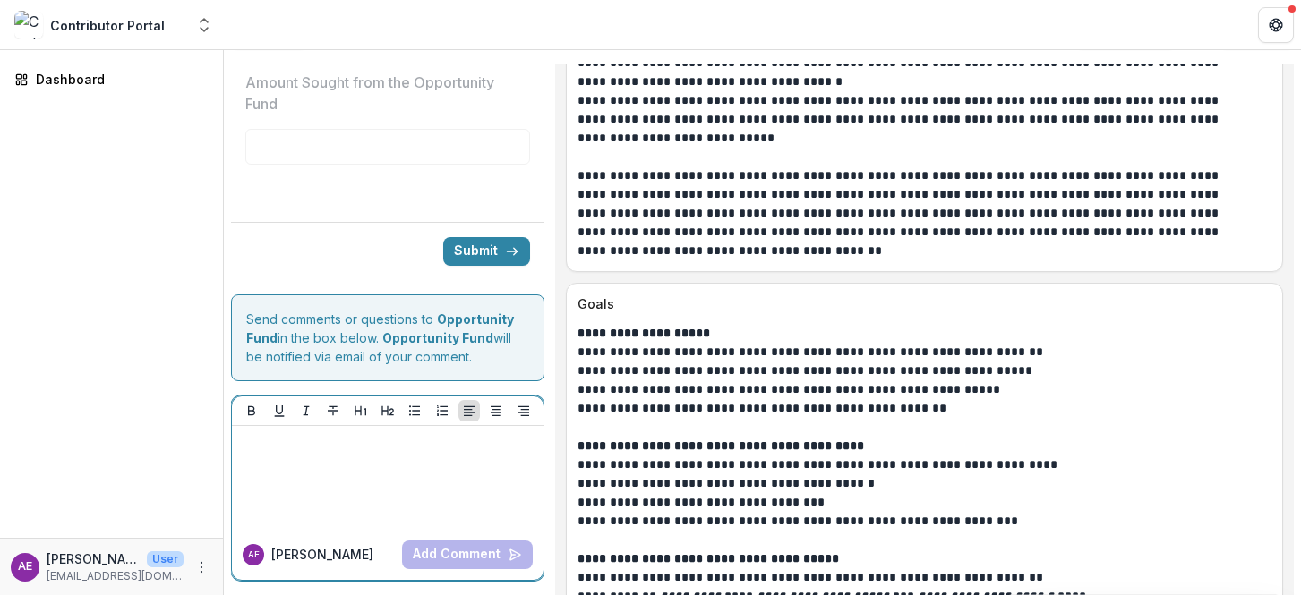
click at [429, 494] on div at bounding box center [387, 478] width 297 height 90
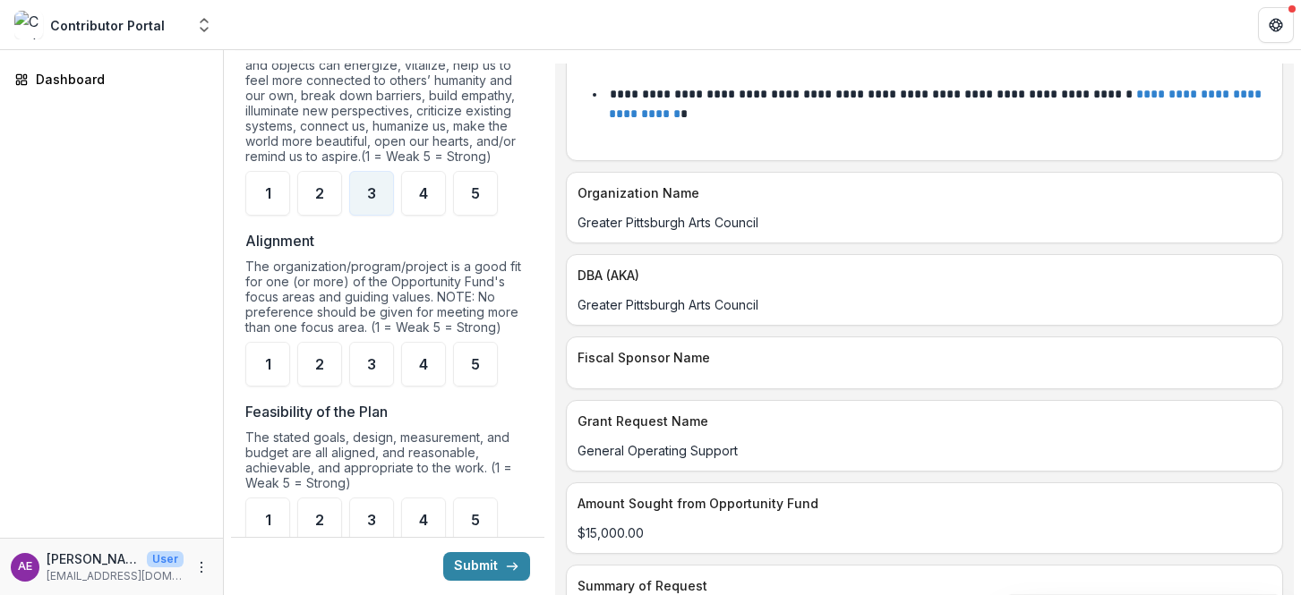
scroll to position [1071, 0]
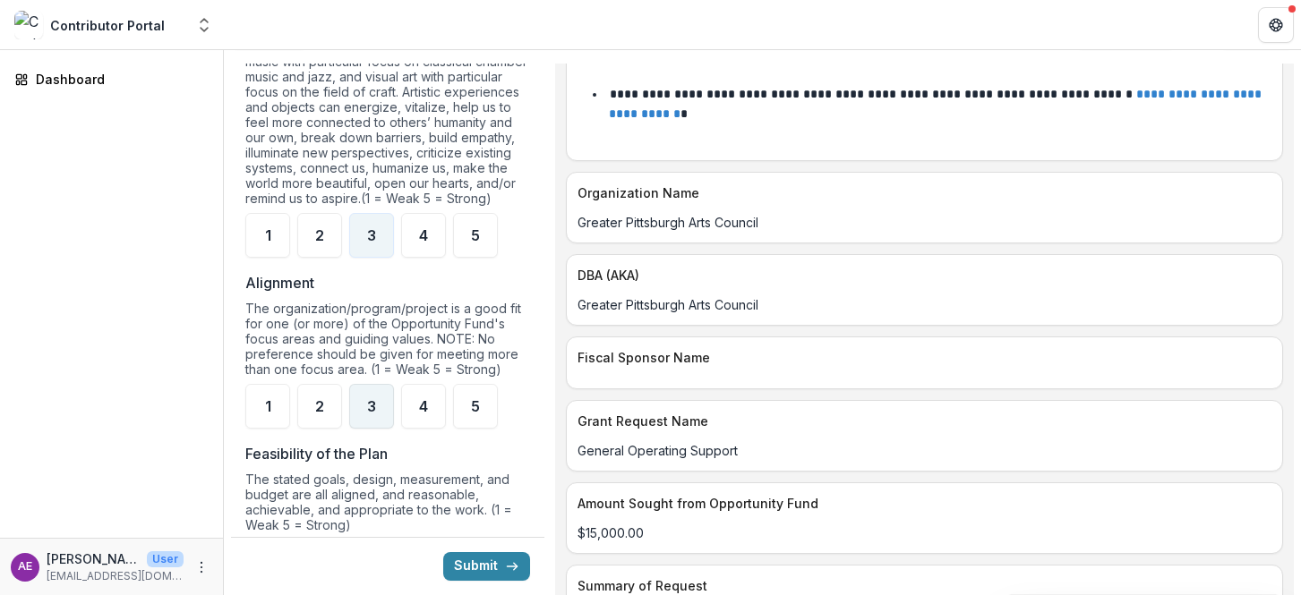
click at [368, 414] on span "3" at bounding box center [371, 406] width 9 height 14
click at [337, 426] on div "2" at bounding box center [319, 406] width 45 height 45
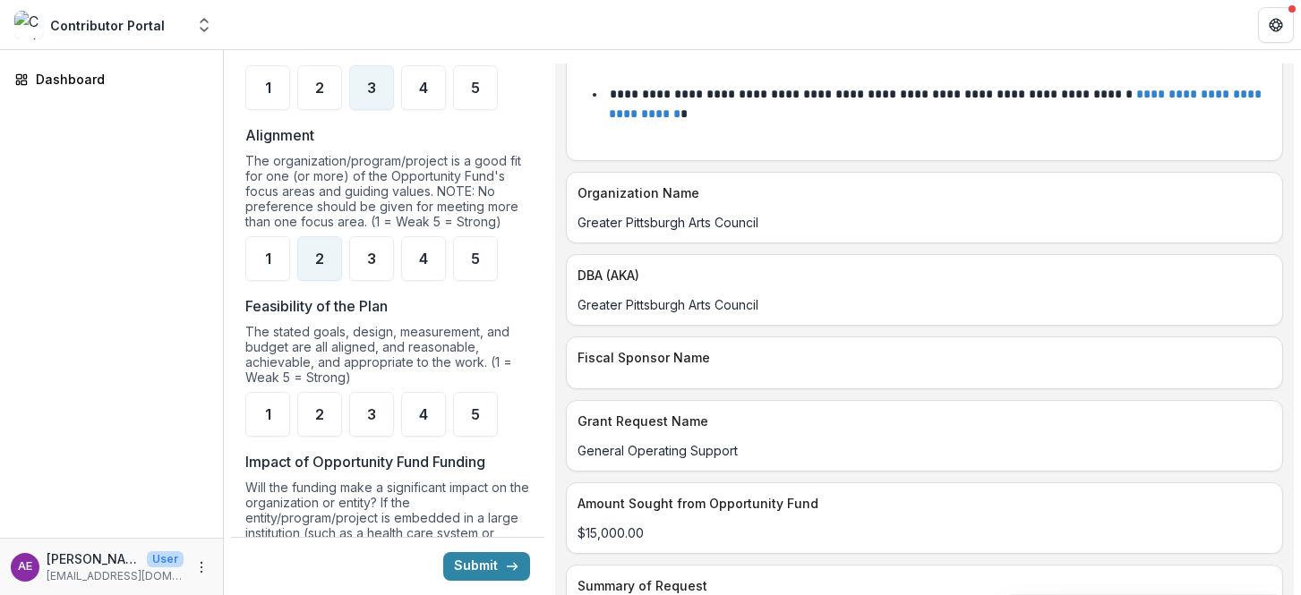
scroll to position [1309, 0]
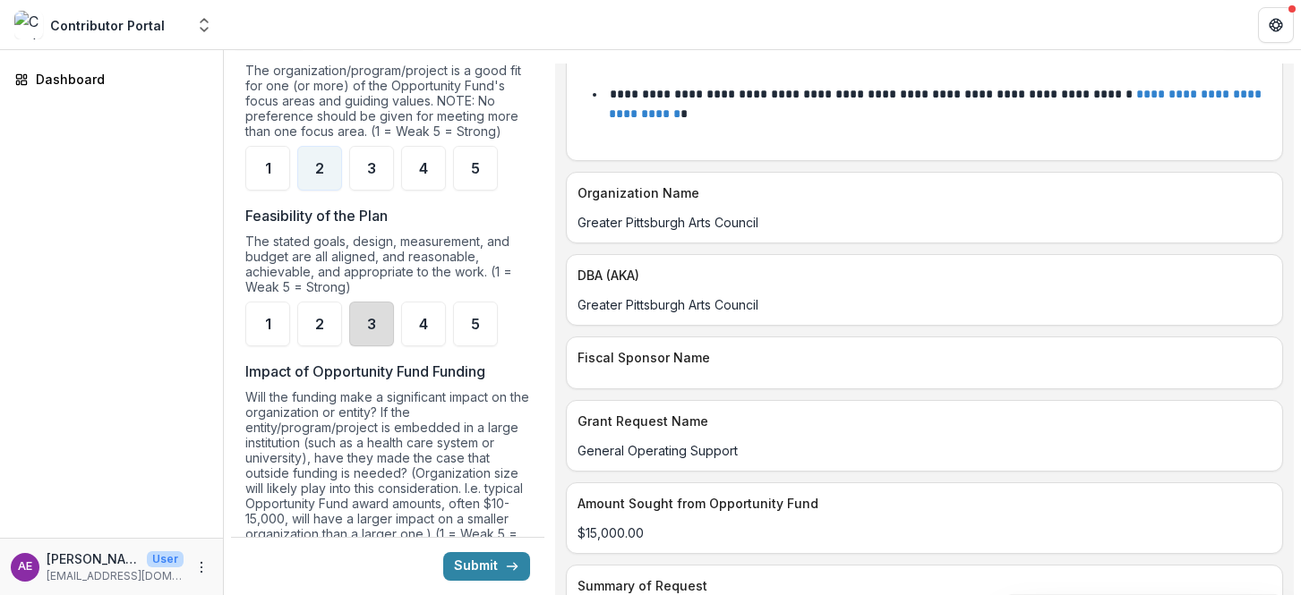
click at [374, 347] on div "3" at bounding box center [371, 324] width 45 height 45
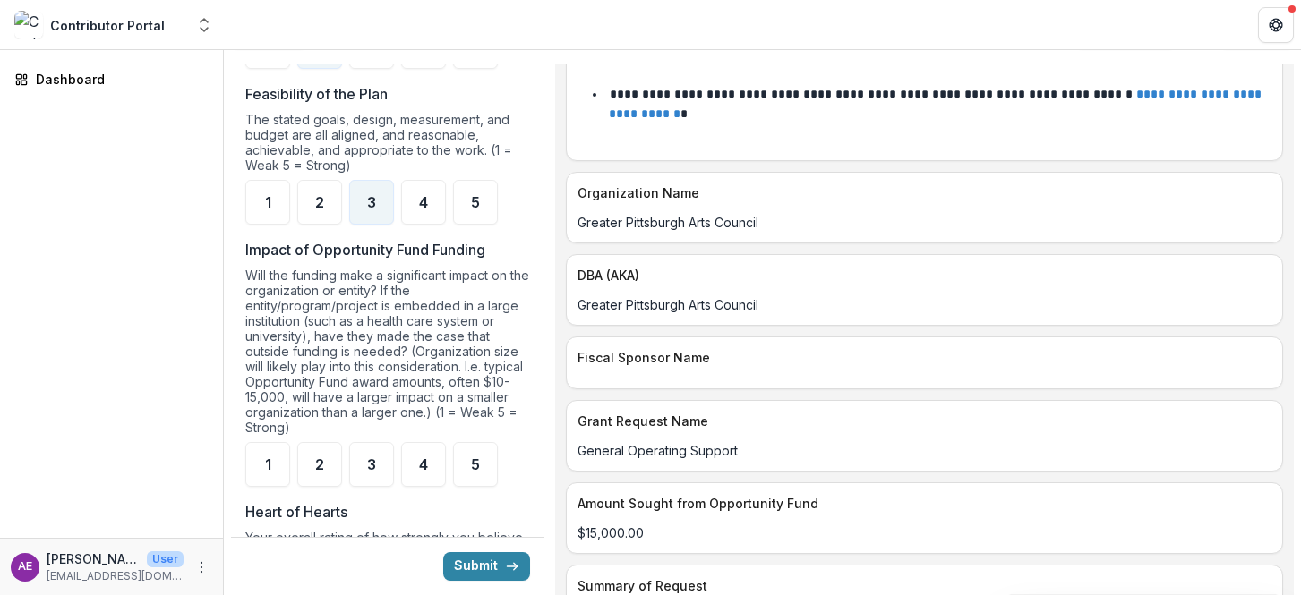
scroll to position [1596, 0]
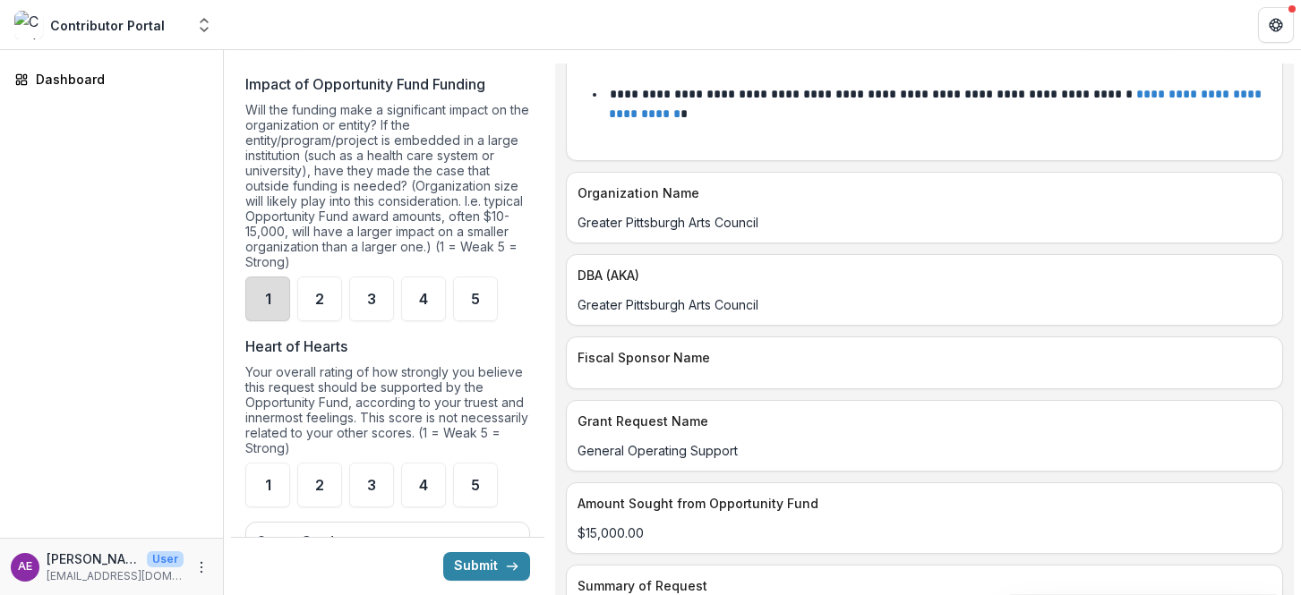
click at [266, 321] on div "1" at bounding box center [267, 299] width 45 height 45
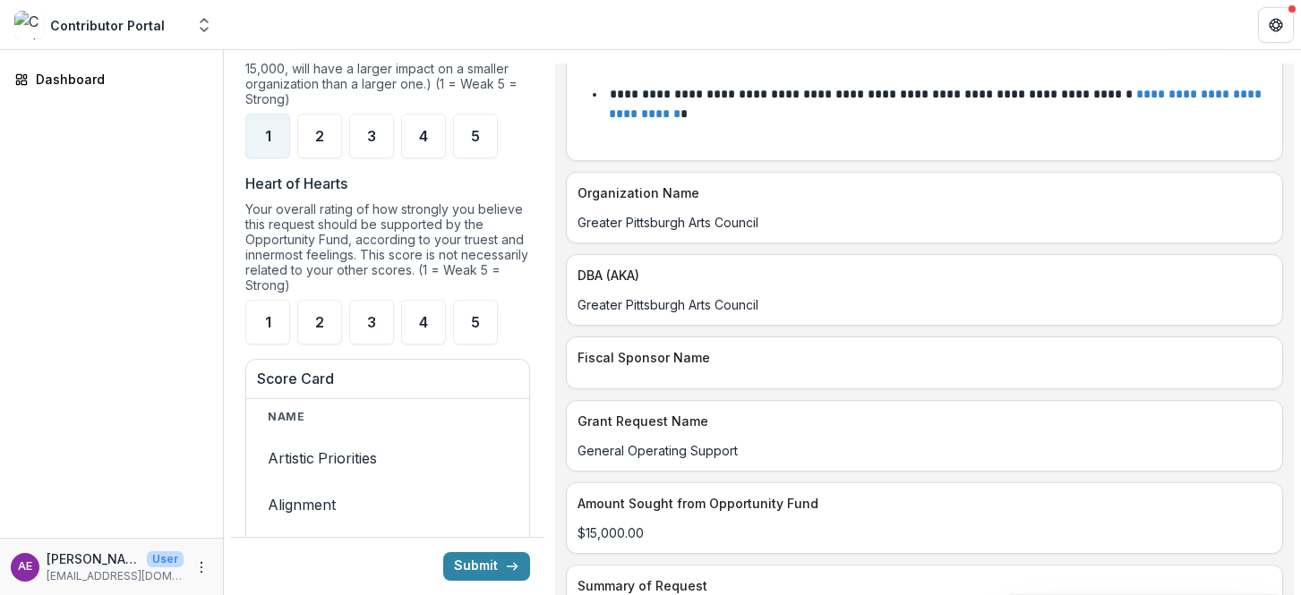
scroll to position [1789, 0]
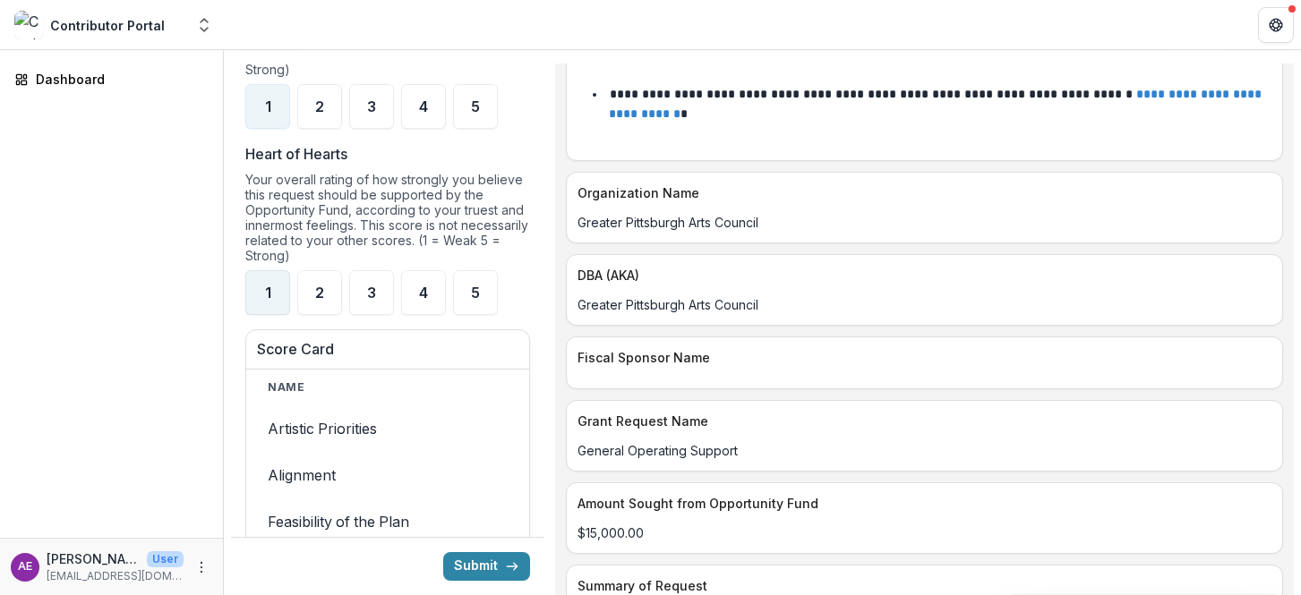
click at [262, 314] on div "1" at bounding box center [267, 292] width 45 height 45
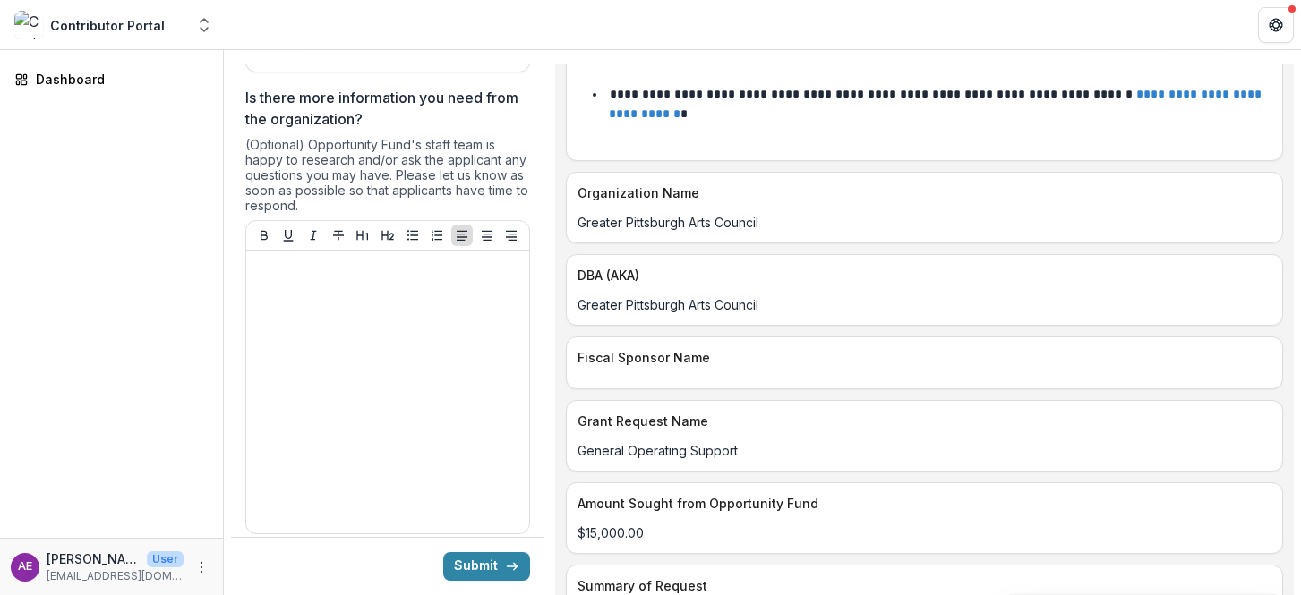
scroll to position [2440, 0]
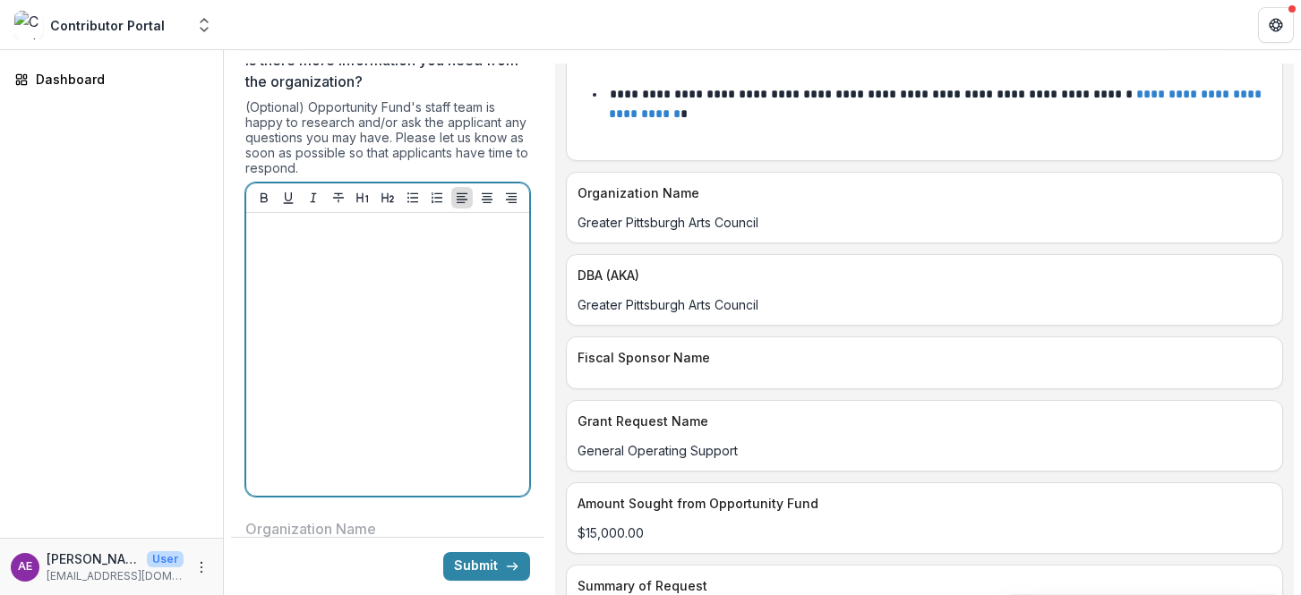
click at [283, 295] on div at bounding box center [387, 354] width 269 height 269
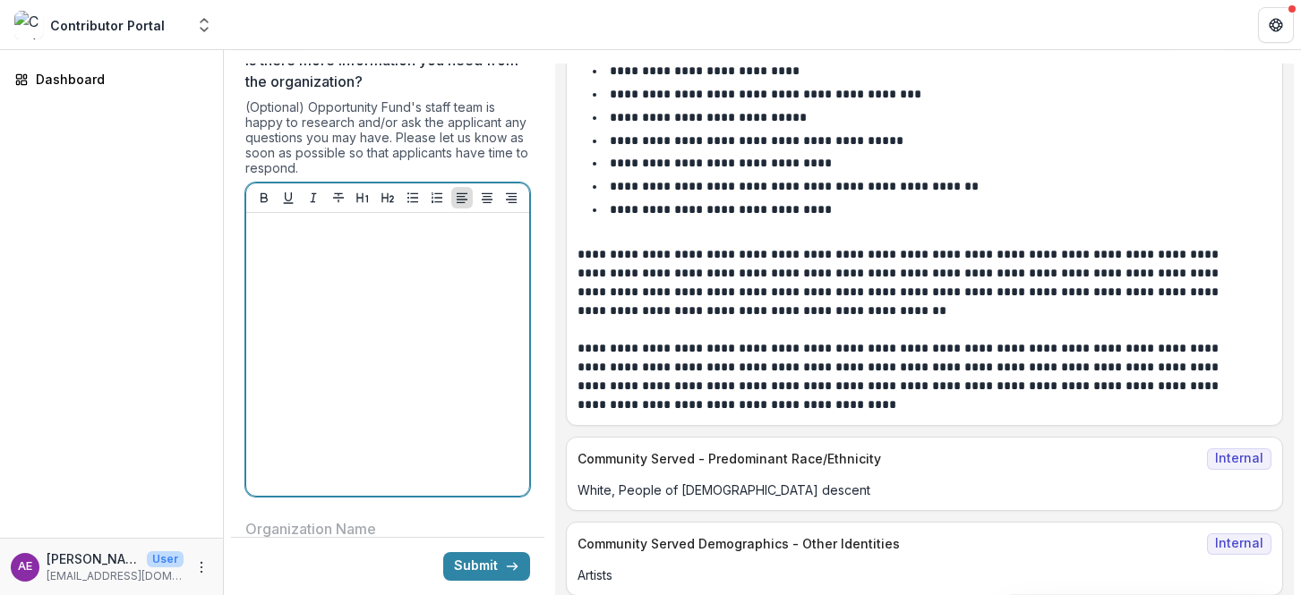
scroll to position [12029, 0]
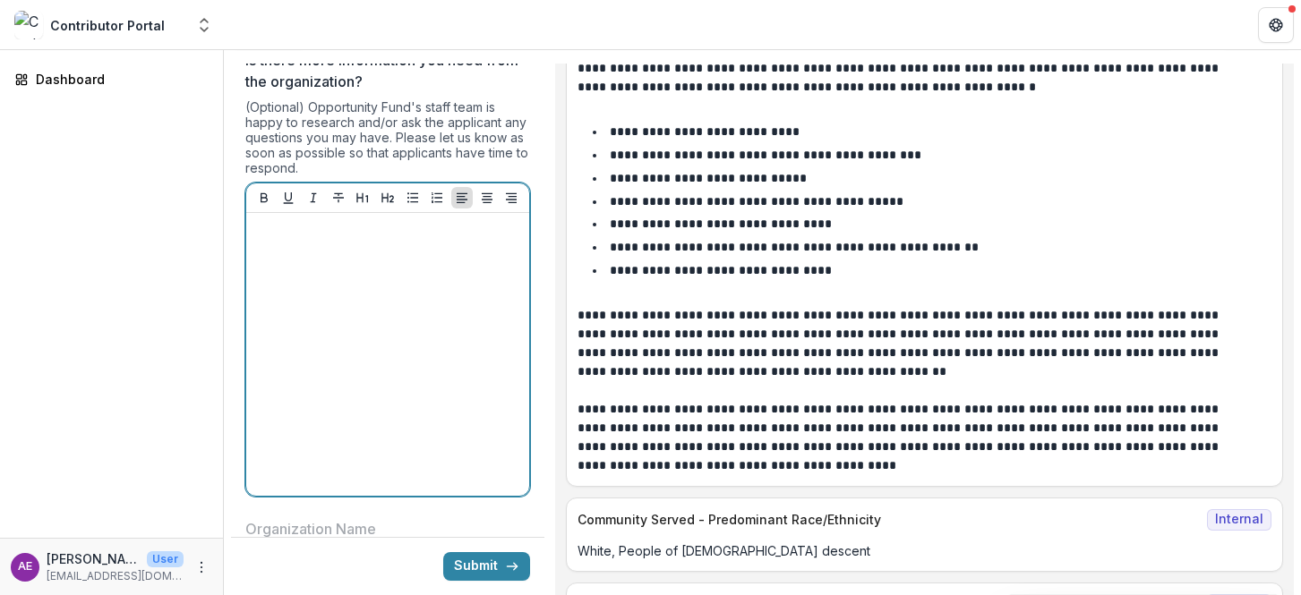
click at [376, 283] on div at bounding box center [387, 354] width 269 height 269
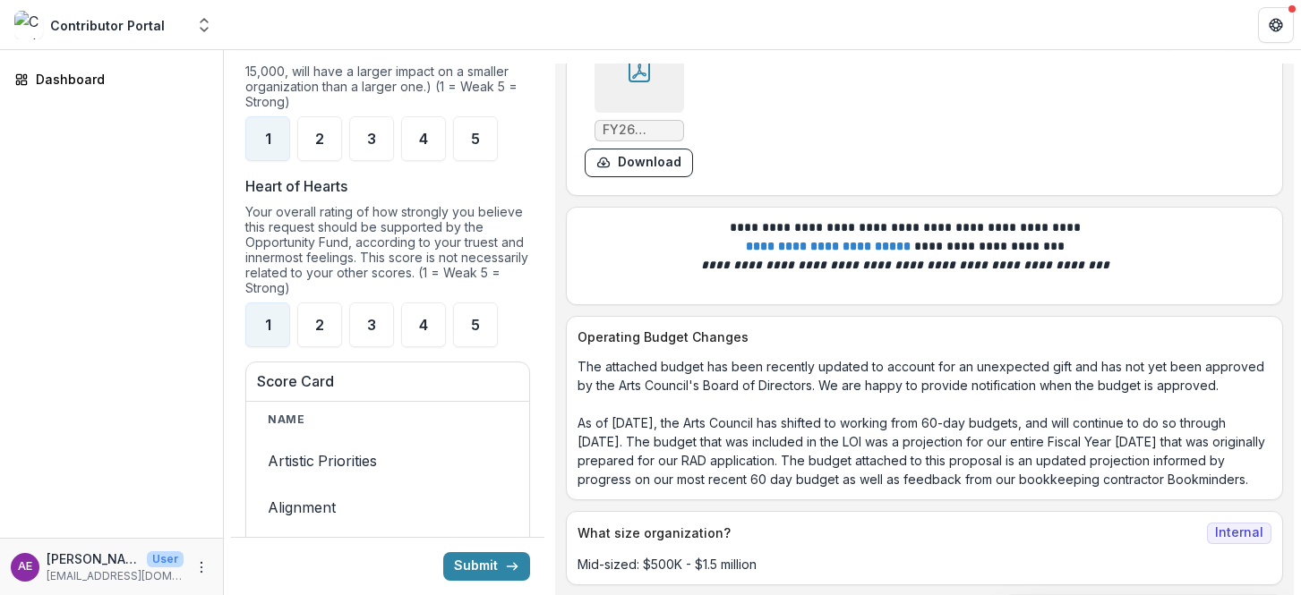
scroll to position [9306, 0]
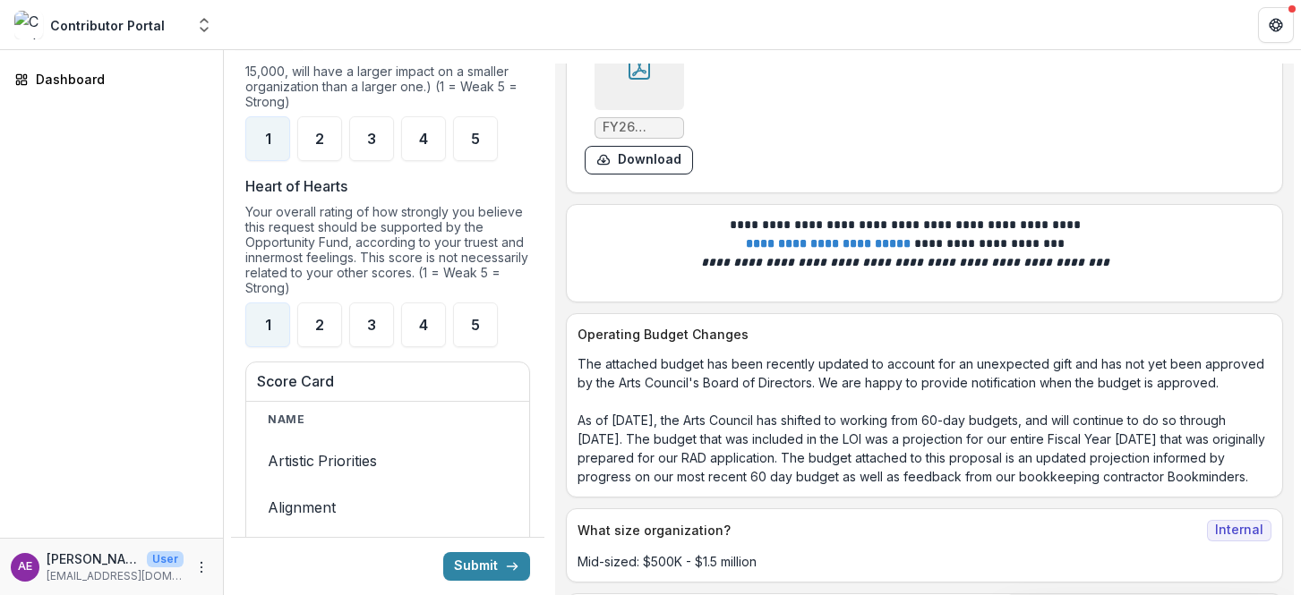
click at [646, 110] on div at bounding box center [640, 66] width 90 height 90
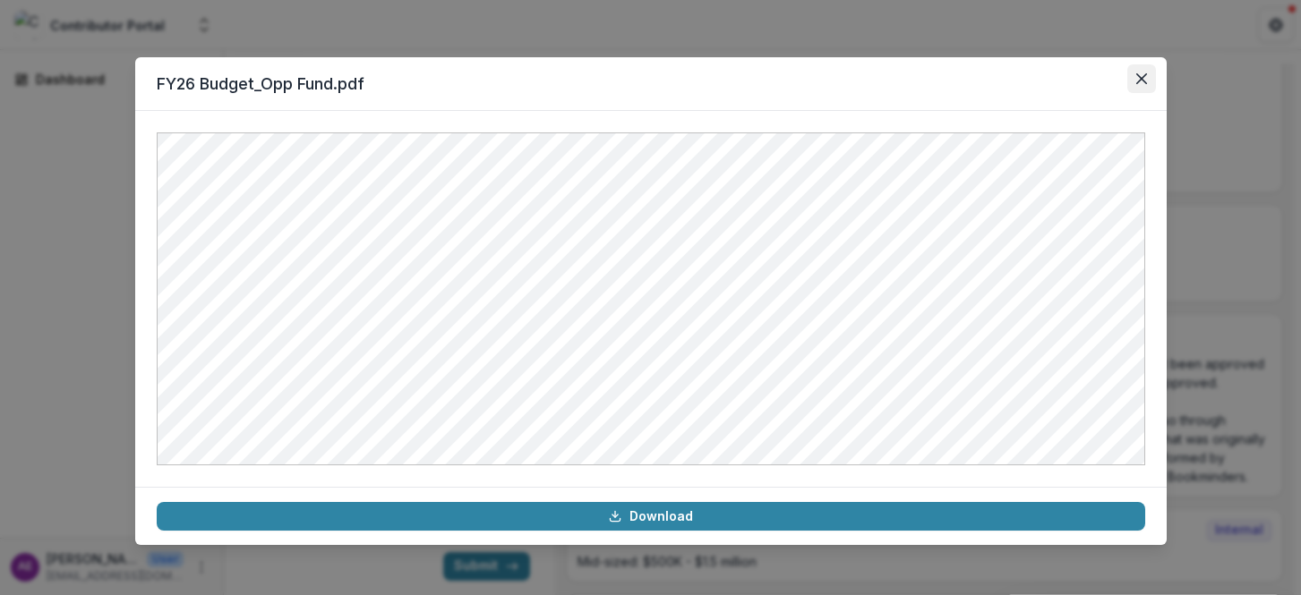
click at [1139, 79] on icon "Close" at bounding box center [1141, 78] width 11 height 11
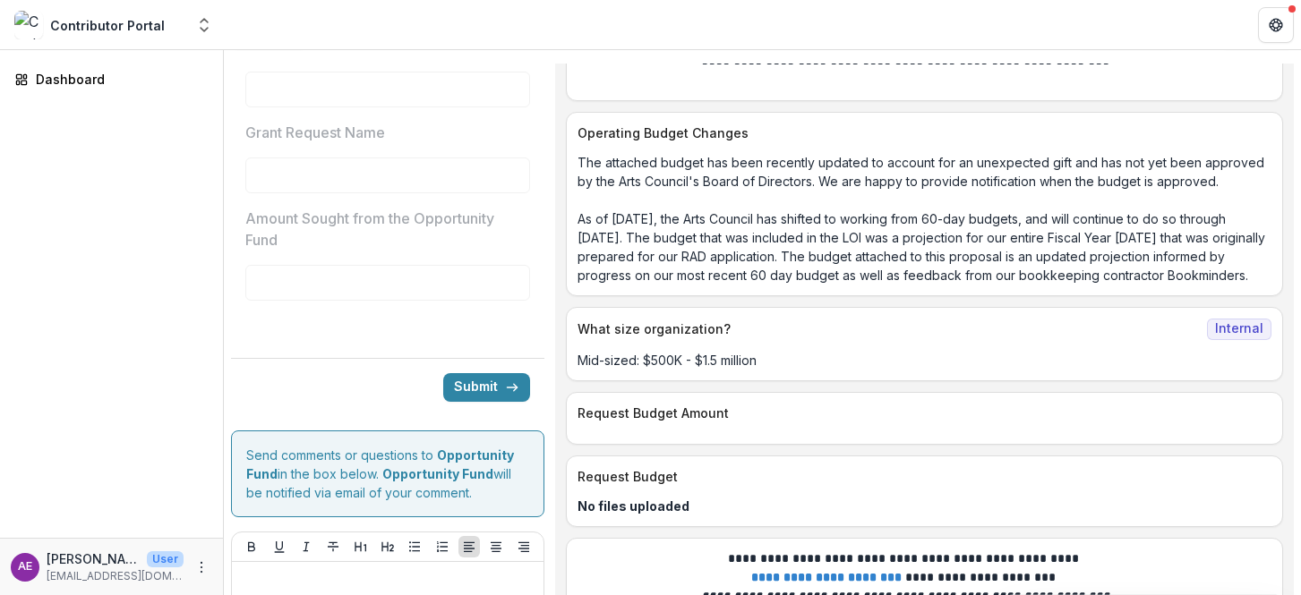
scroll to position [3180, 0]
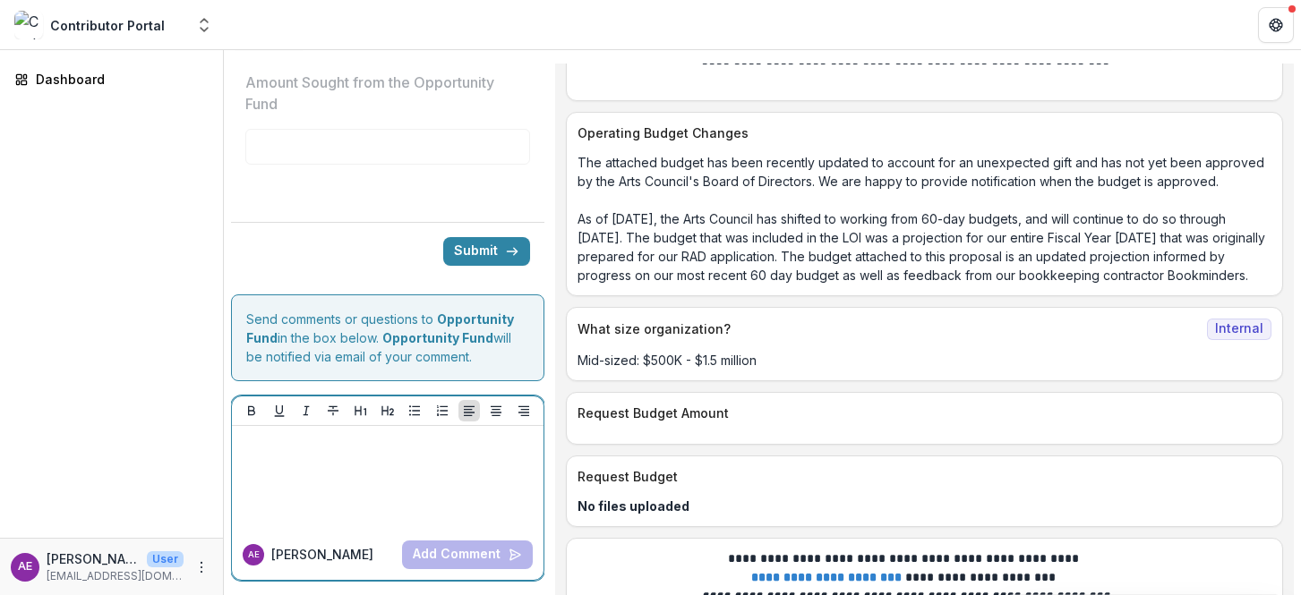
click at [312, 458] on div at bounding box center [387, 478] width 297 height 90
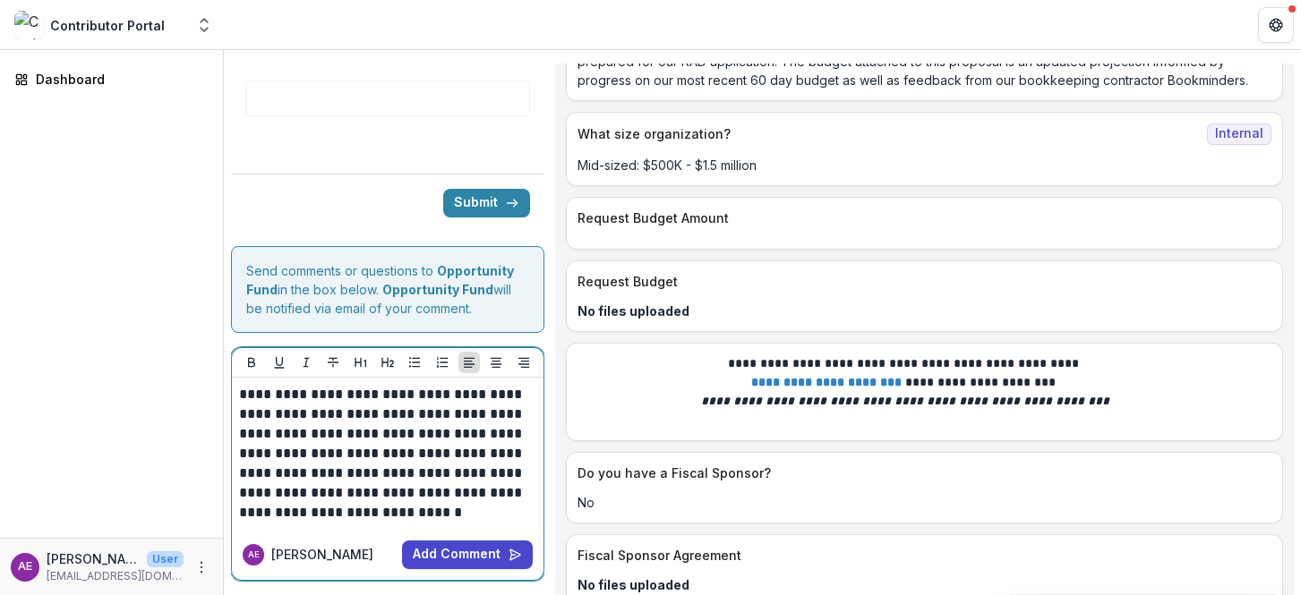
scroll to position [3229, 0]
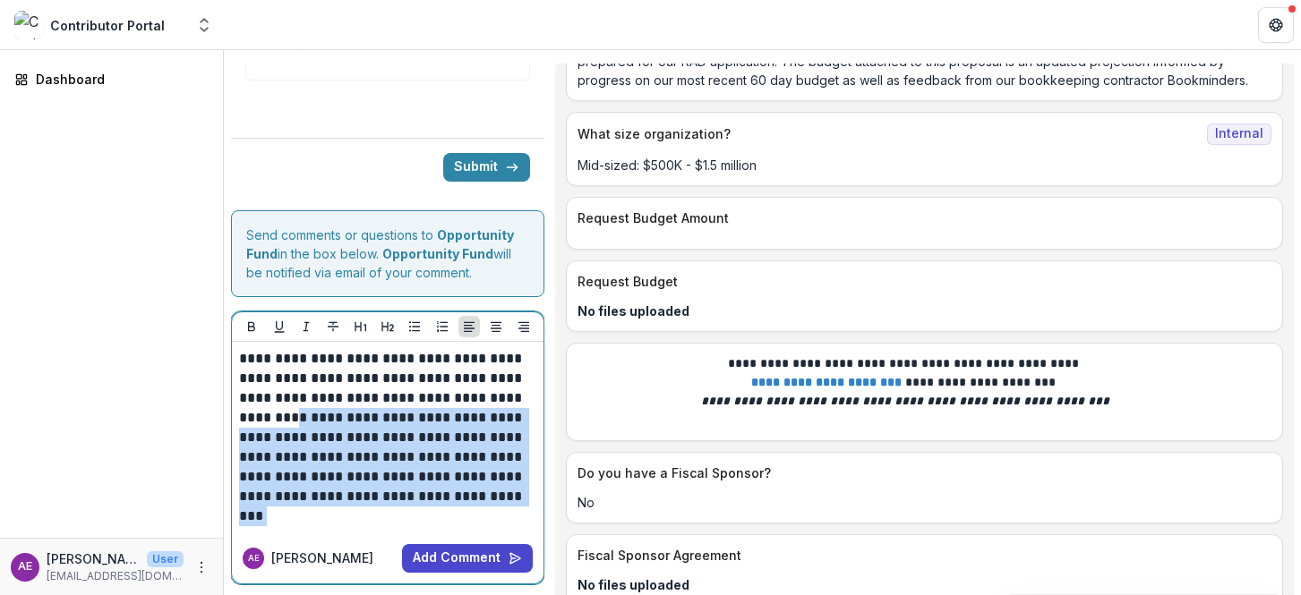
drag, startPoint x: 327, startPoint y: 458, endPoint x: 567, endPoint y: 549, distance: 256.8
click at [567, 549] on div "**********" at bounding box center [762, 330] width 1063 height 532
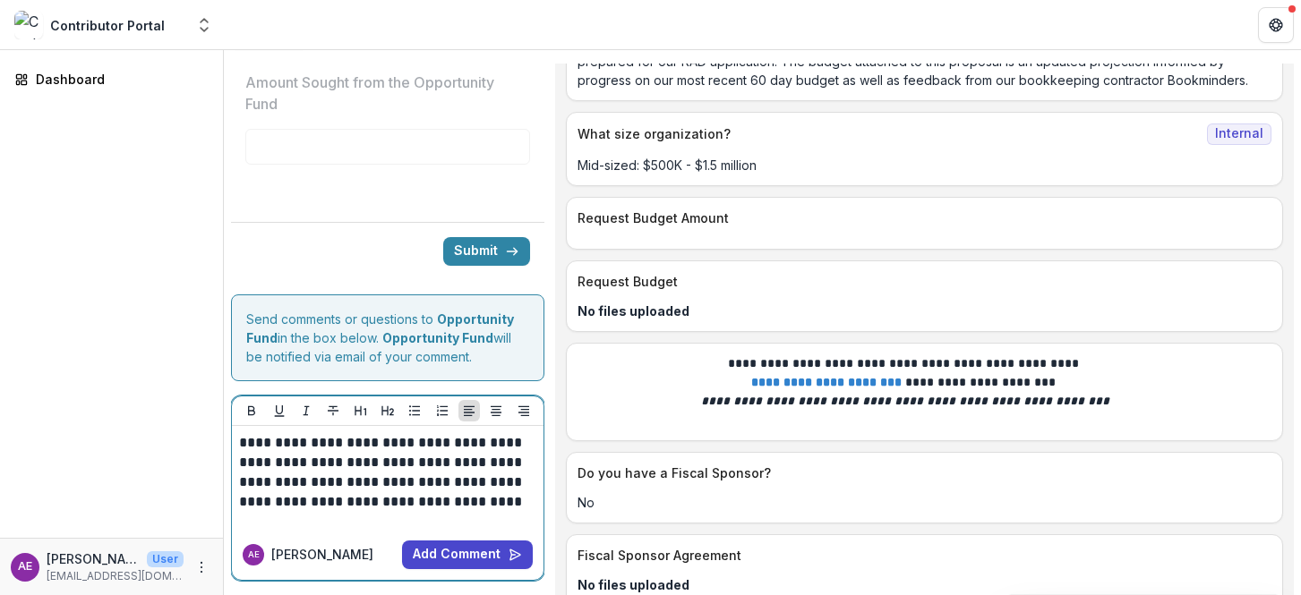
scroll to position [3189, 0]
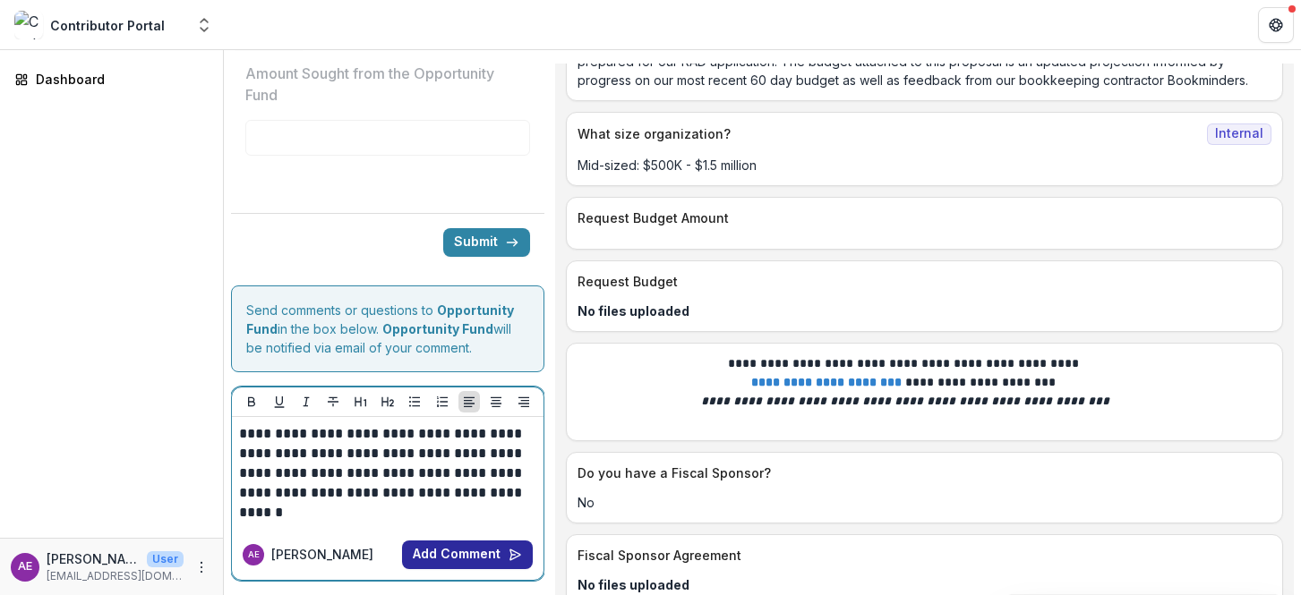
click at [454, 552] on button "Add Comment" at bounding box center [467, 555] width 131 height 29
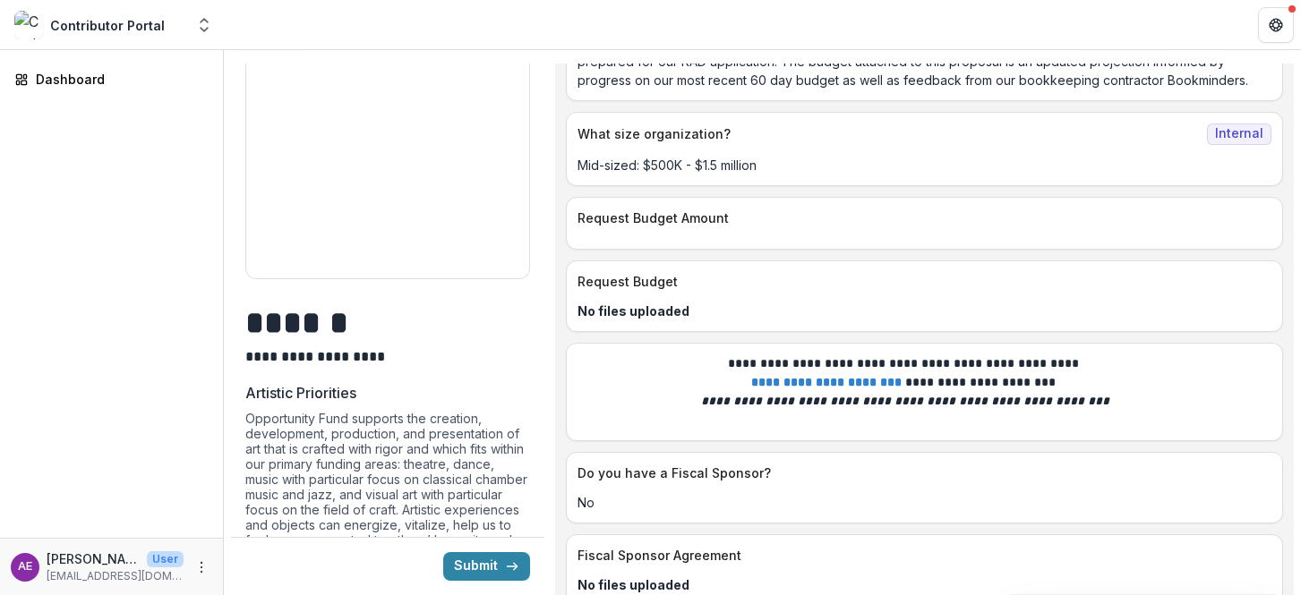
scroll to position [652, 0]
click at [460, 553] on button "Submit" at bounding box center [486, 566] width 87 height 29
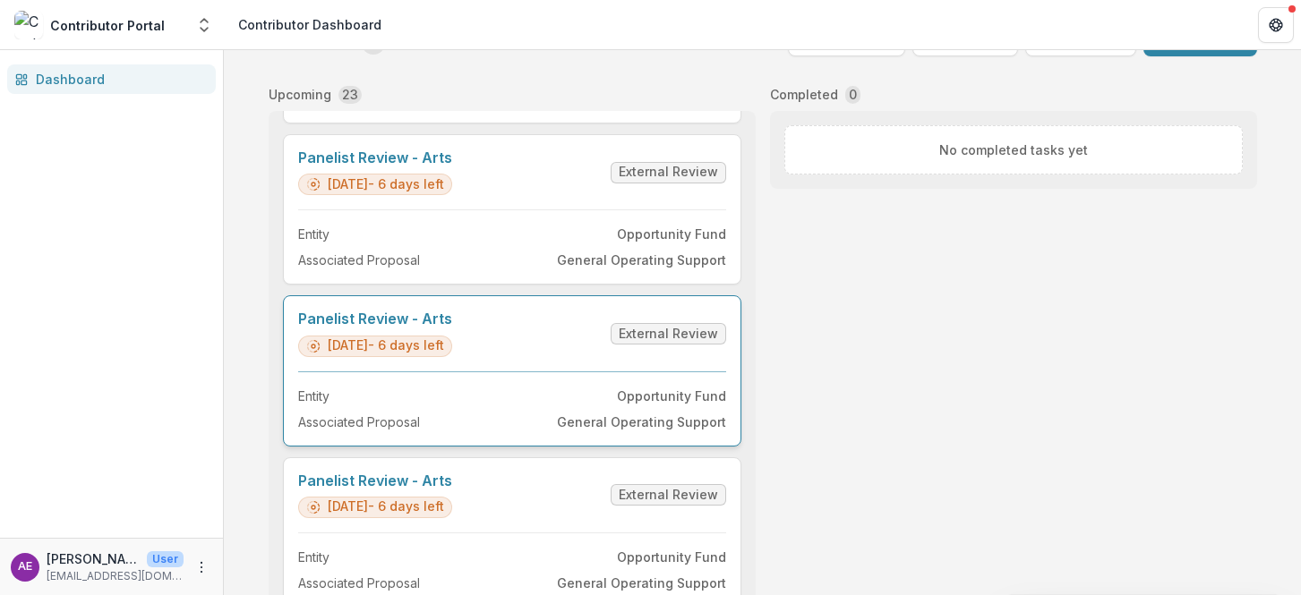
scroll to position [153, 0]
click at [452, 489] on link "Panelist Review - Arts" at bounding box center [375, 480] width 154 height 17
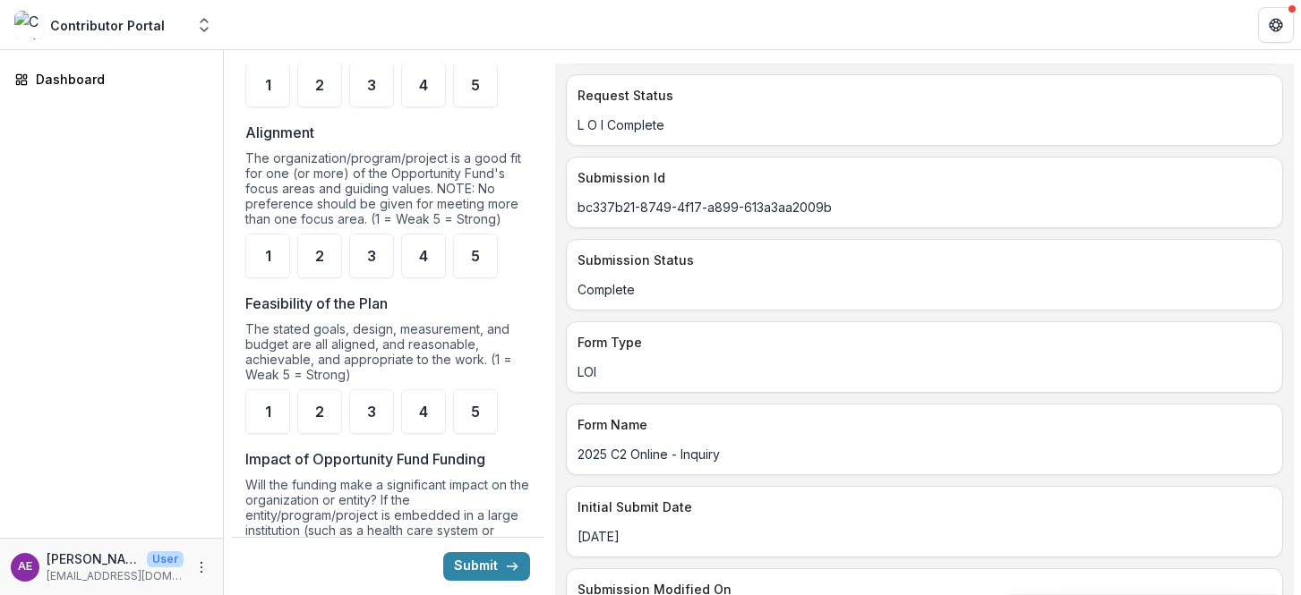
scroll to position [1256, 0]
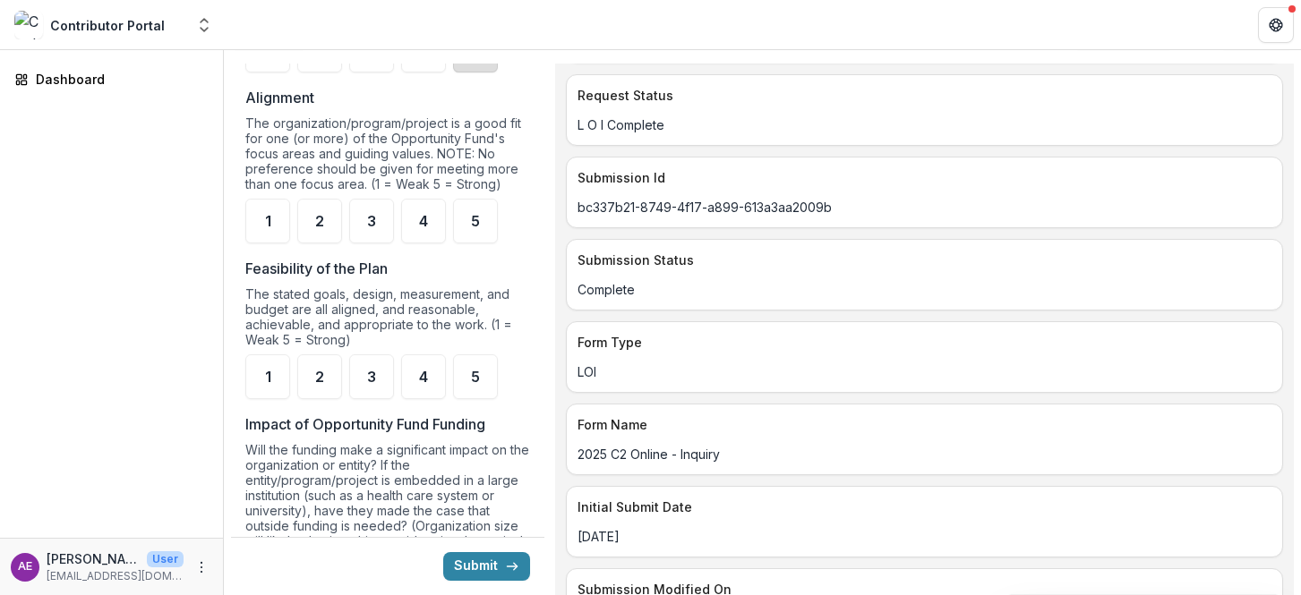
click at [477, 73] on div "5" at bounding box center [475, 50] width 45 height 45
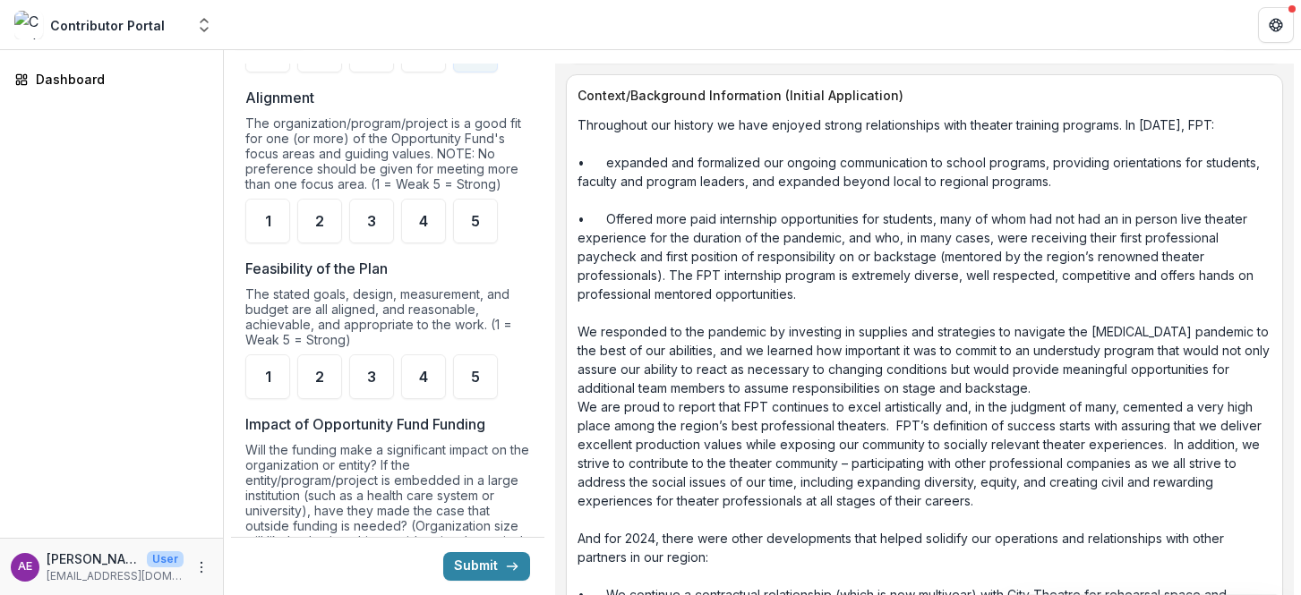
scroll to position [3174, 0]
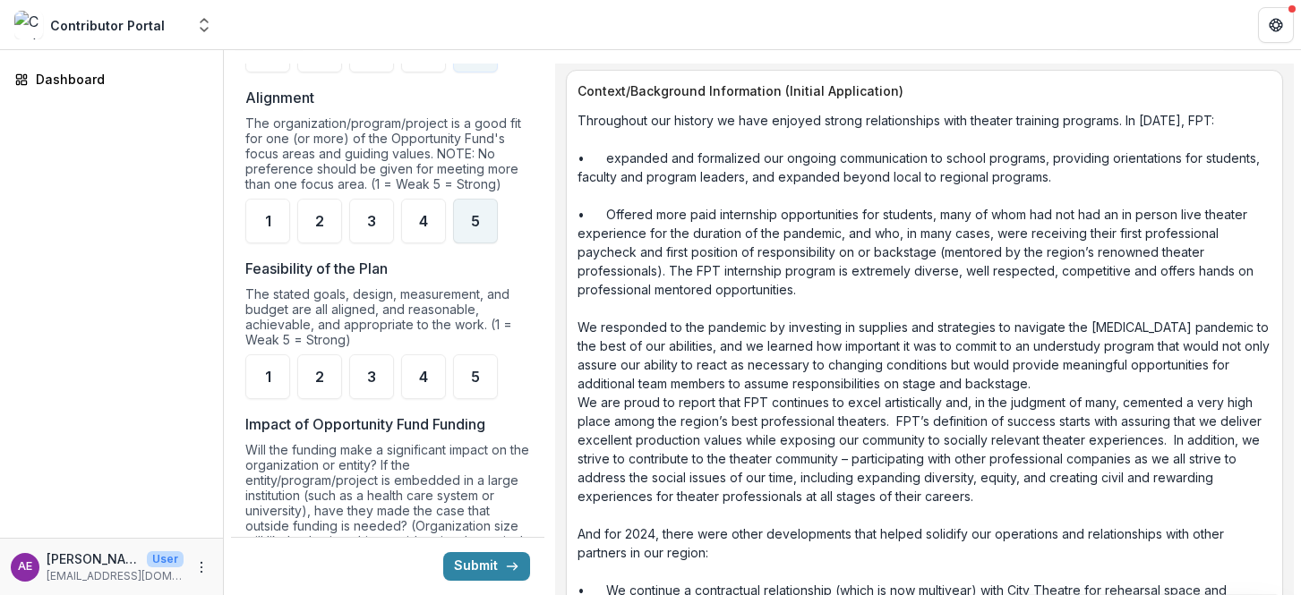
click at [483, 237] on div "5" at bounding box center [475, 221] width 45 height 45
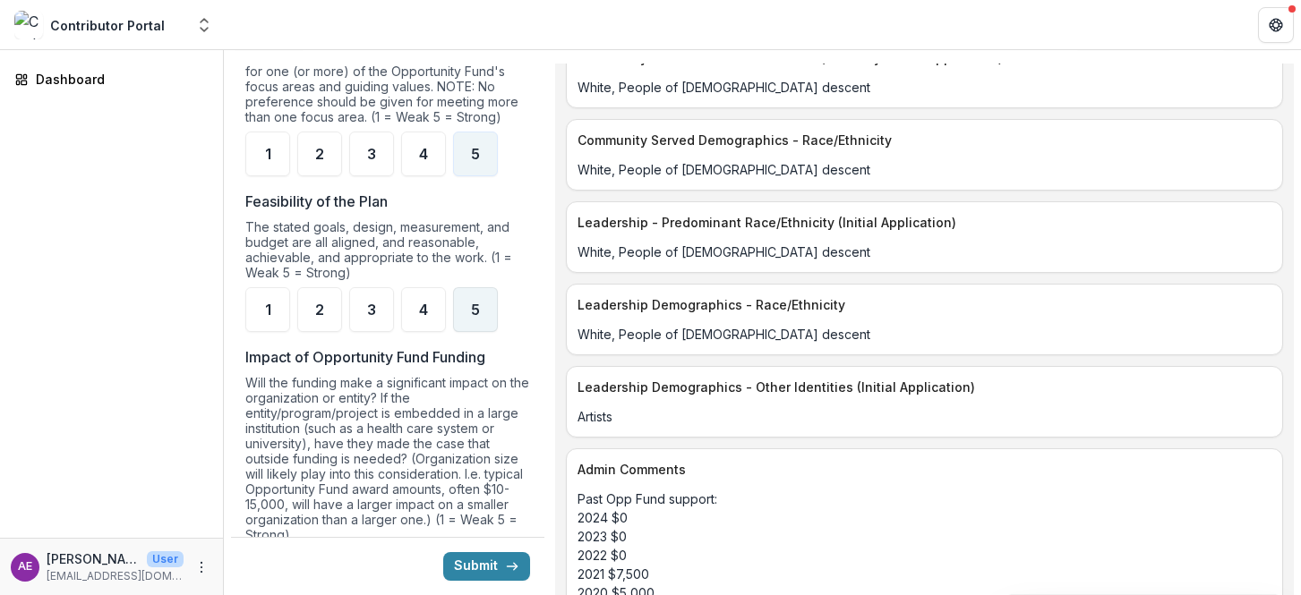
scroll to position [1332, 0]
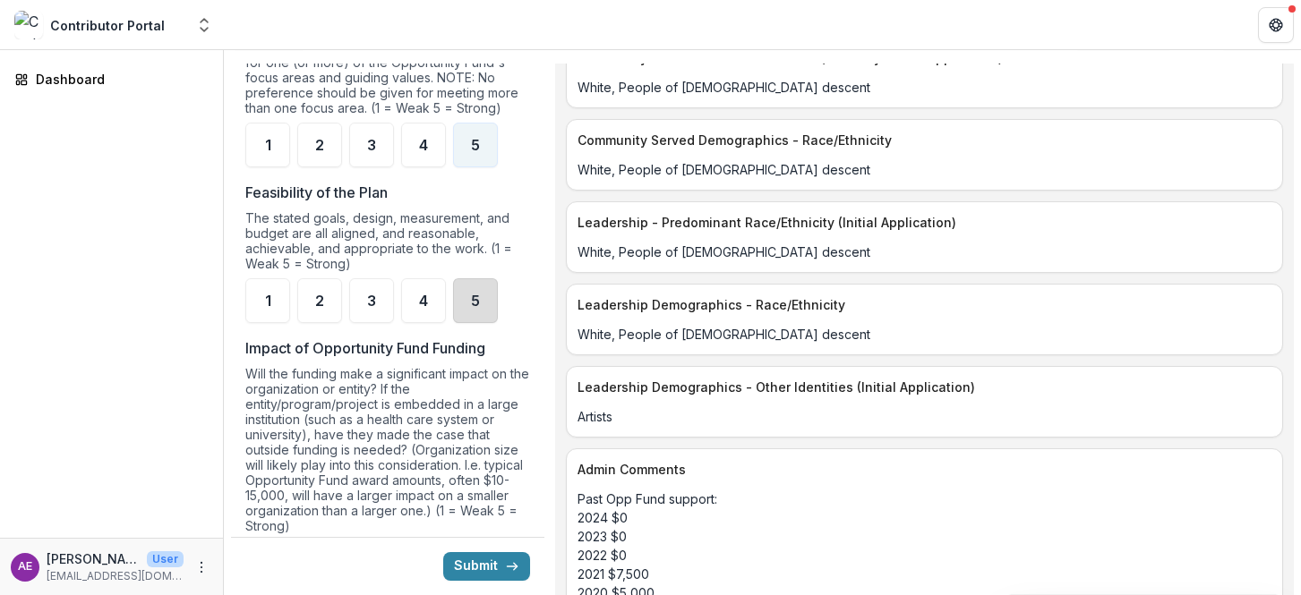
click at [483, 321] on div "5" at bounding box center [475, 300] width 45 height 45
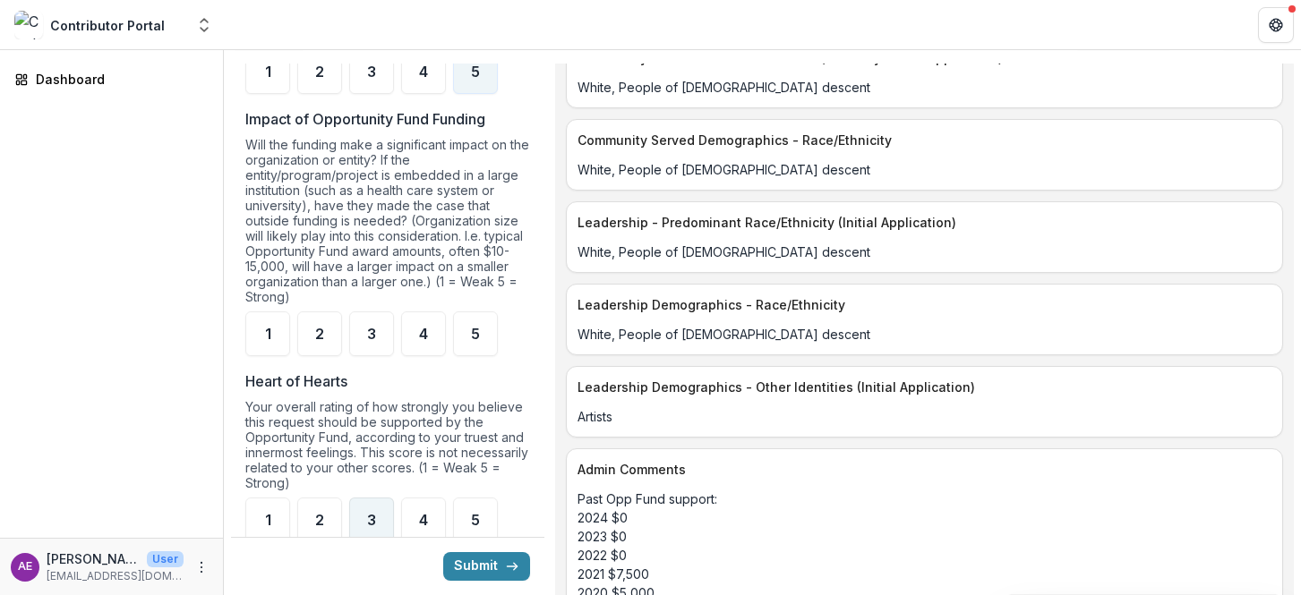
scroll to position [1559, 0]
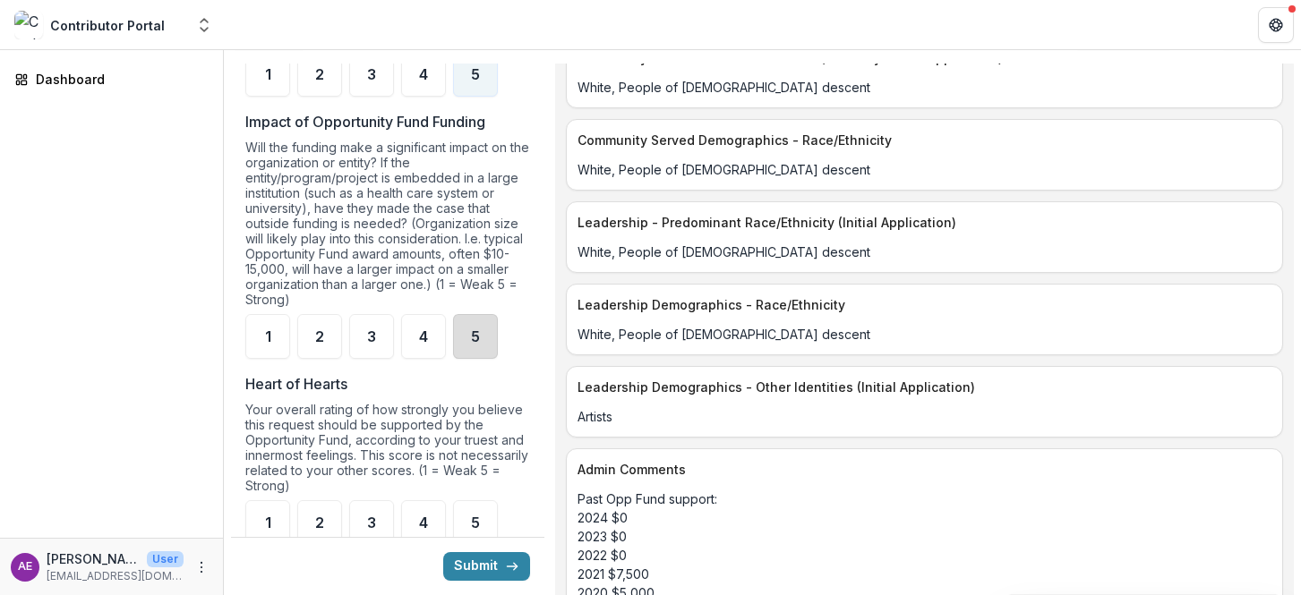
click at [480, 356] on div "5" at bounding box center [475, 336] width 45 height 45
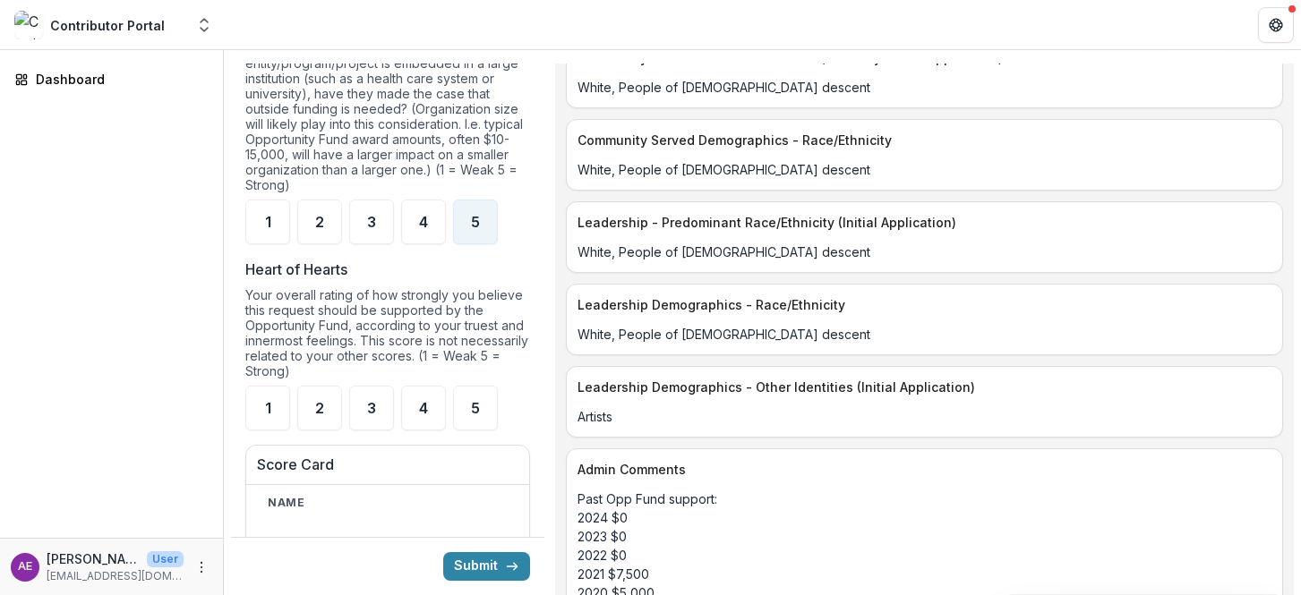
scroll to position [1682, 0]
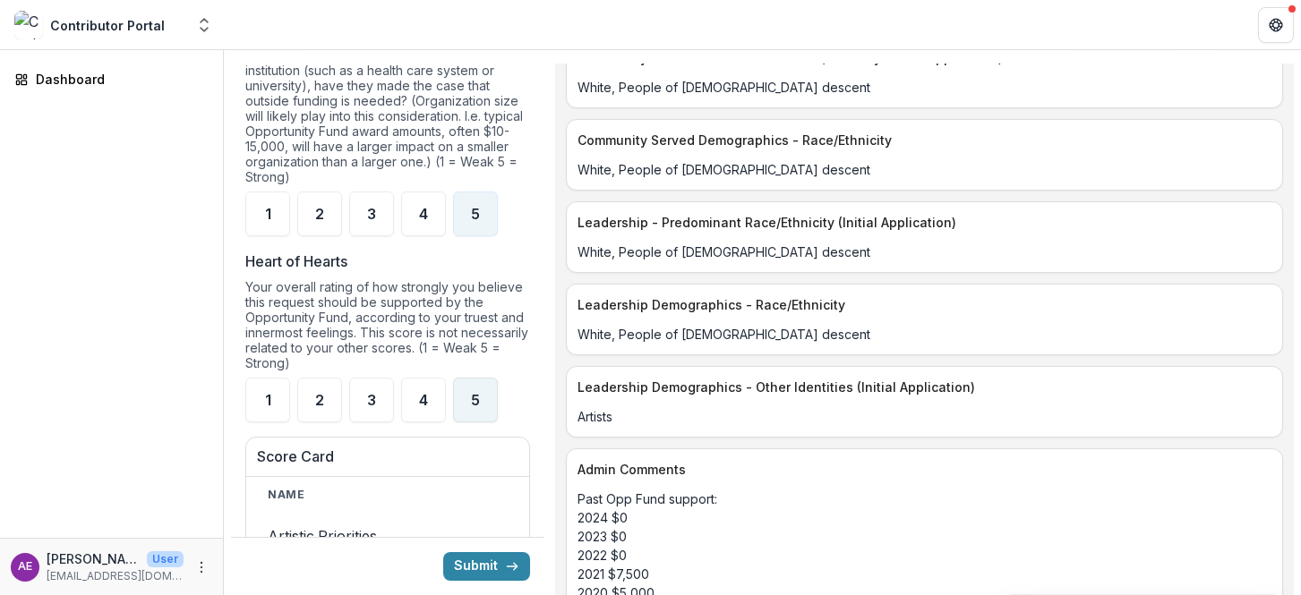
click at [476, 407] on span "5" at bounding box center [475, 400] width 9 height 14
click at [475, 578] on button "Submit" at bounding box center [486, 566] width 87 height 29
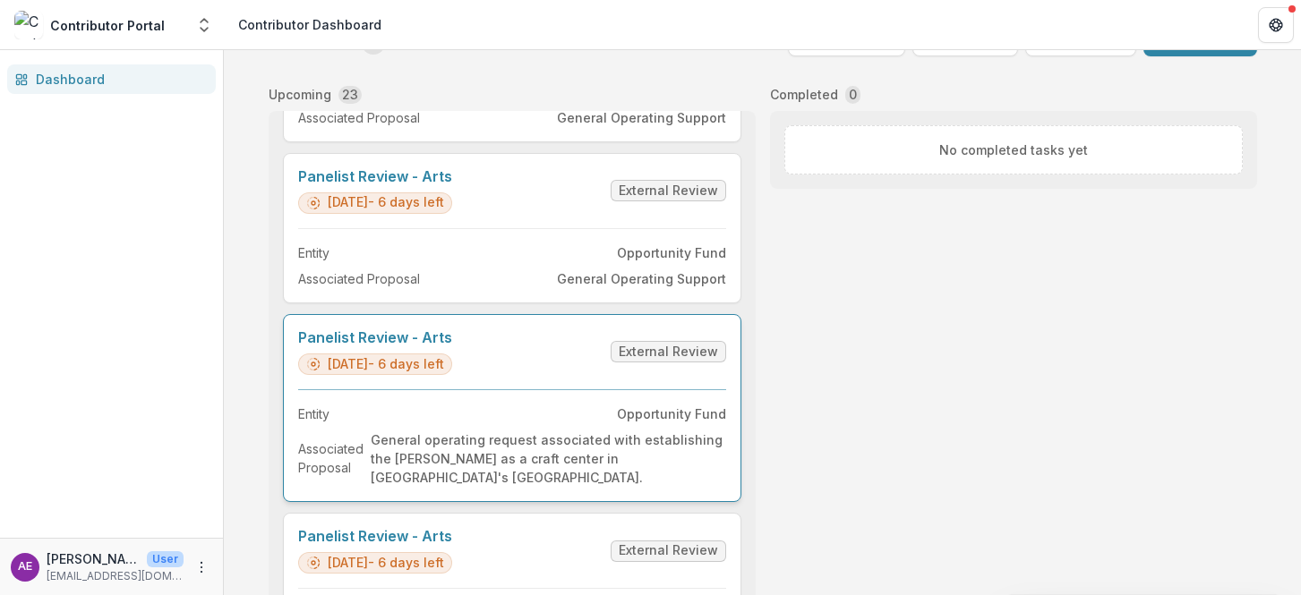
scroll to position [455, 0]
click at [452, 348] on link "Panelist Review - Arts" at bounding box center [375, 339] width 154 height 17
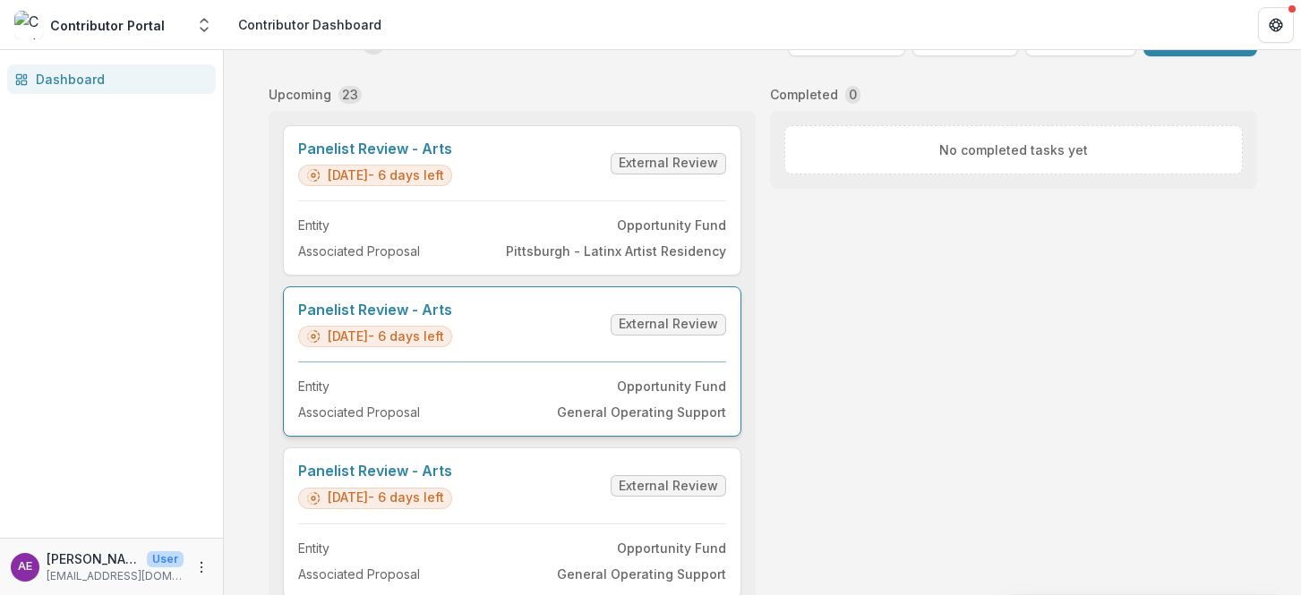
click at [452, 319] on link "Panelist Review - Arts" at bounding box center [375, 310] width 154 height 17
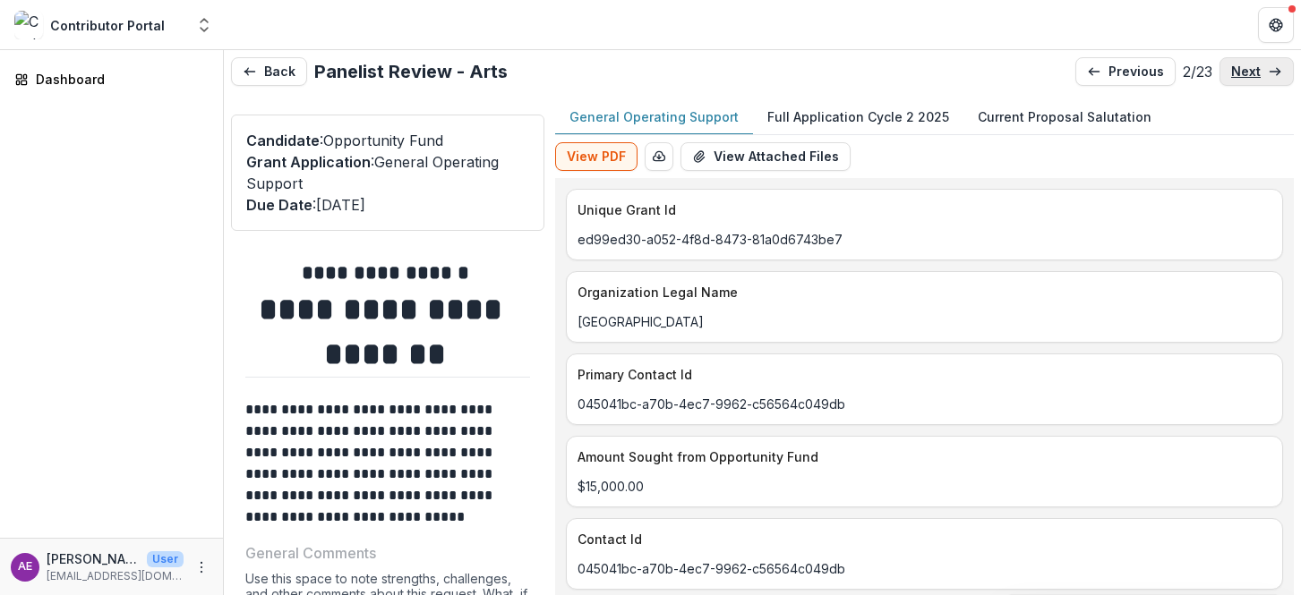
click at [1237, 67] on p "next" at bounding box center [1246, 71] width 30 height 15
click at [1237, 68] on p "next" at bounding box center [1246, 71] width 30 height 15
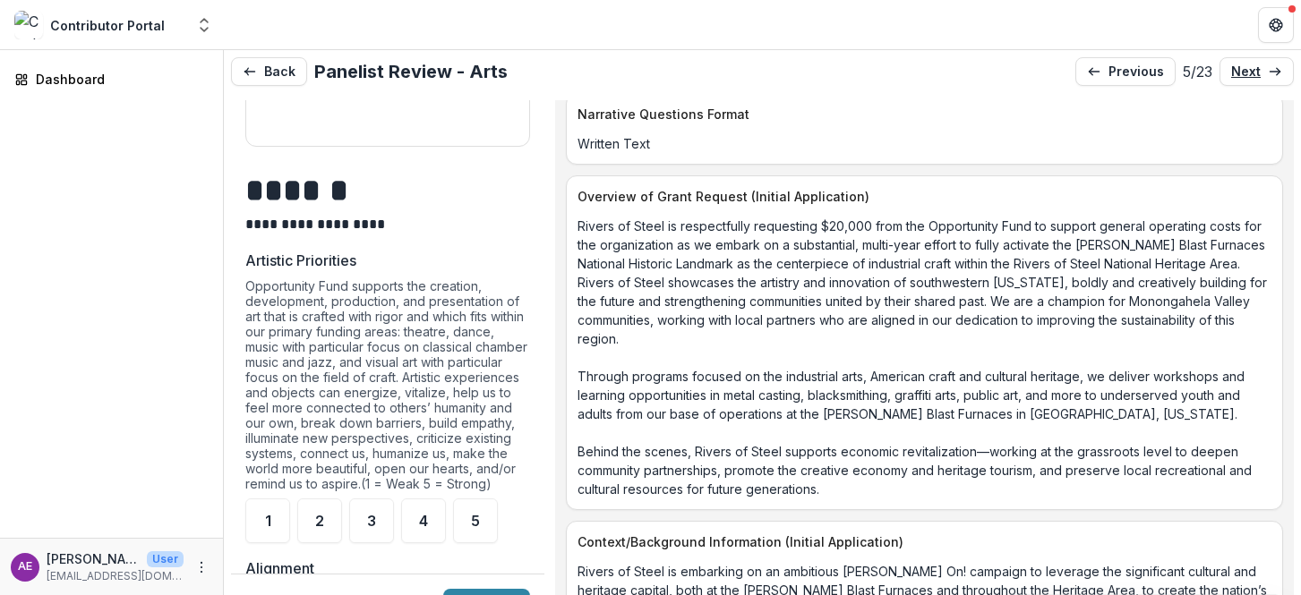
scroll to position [899, 0]
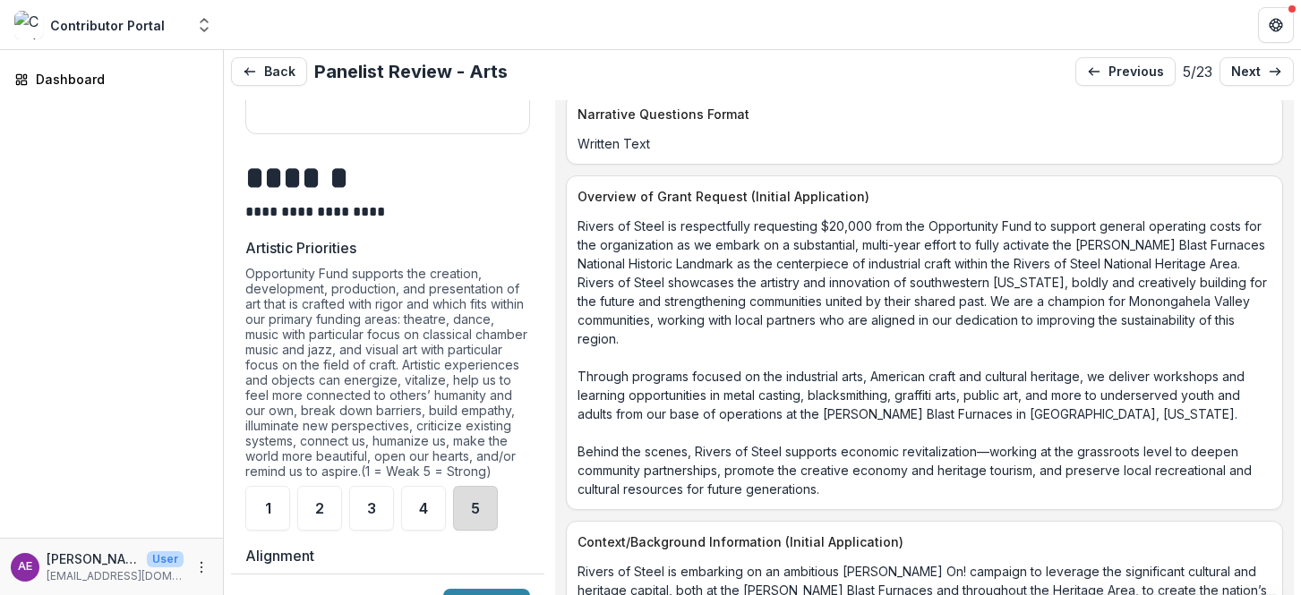
click at [485, 503] on div "5" at bounding box center [475, 508] width 45 height 45
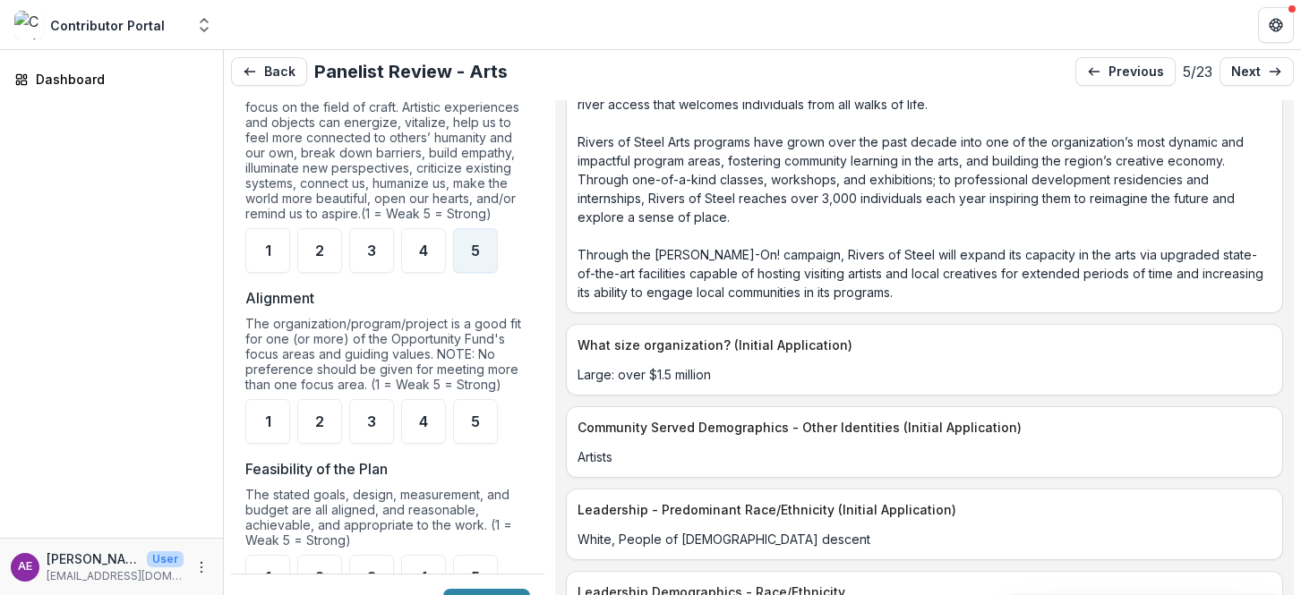
scroll to position [3353, 0]
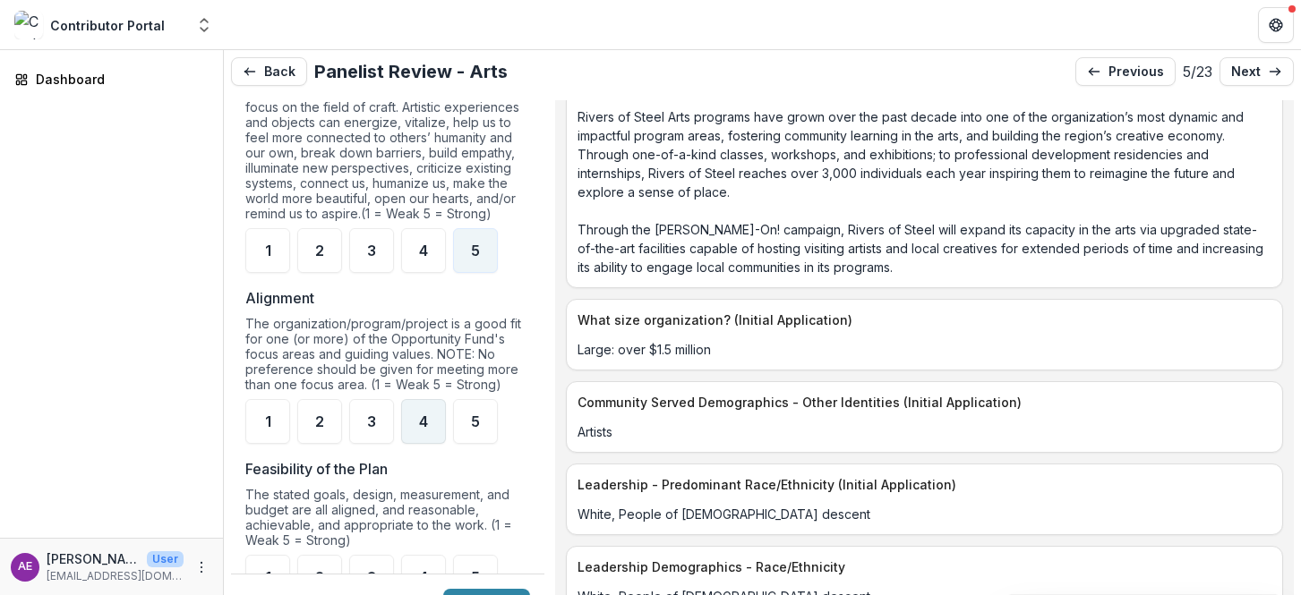
click at [419, 422] on span "4" at bounding box center [423, 422] width 9 height 14
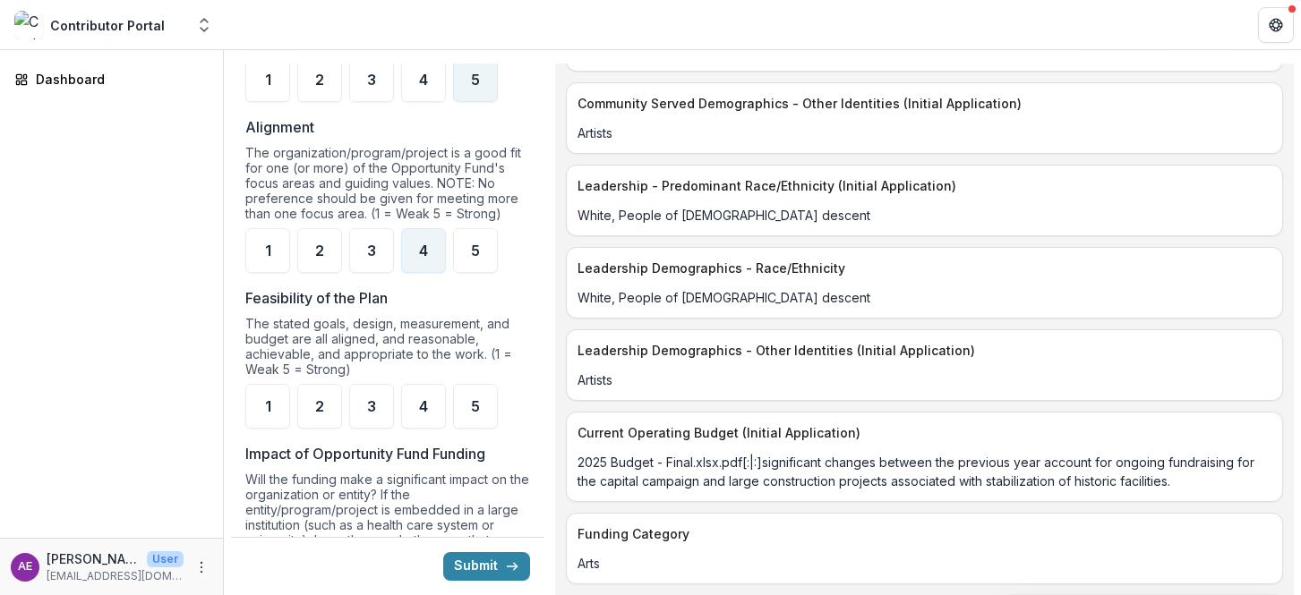
scroll to position [1323, 0]
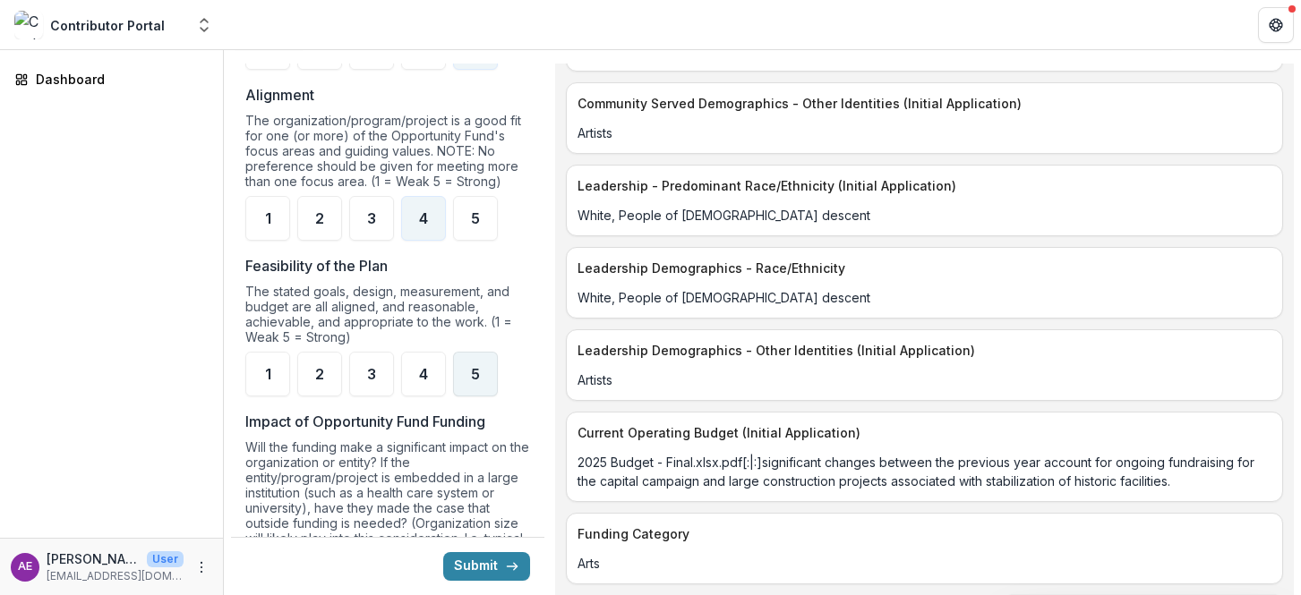
click at [463, 366] on div "5" at bounding box center [475, 374] width 45 height 45
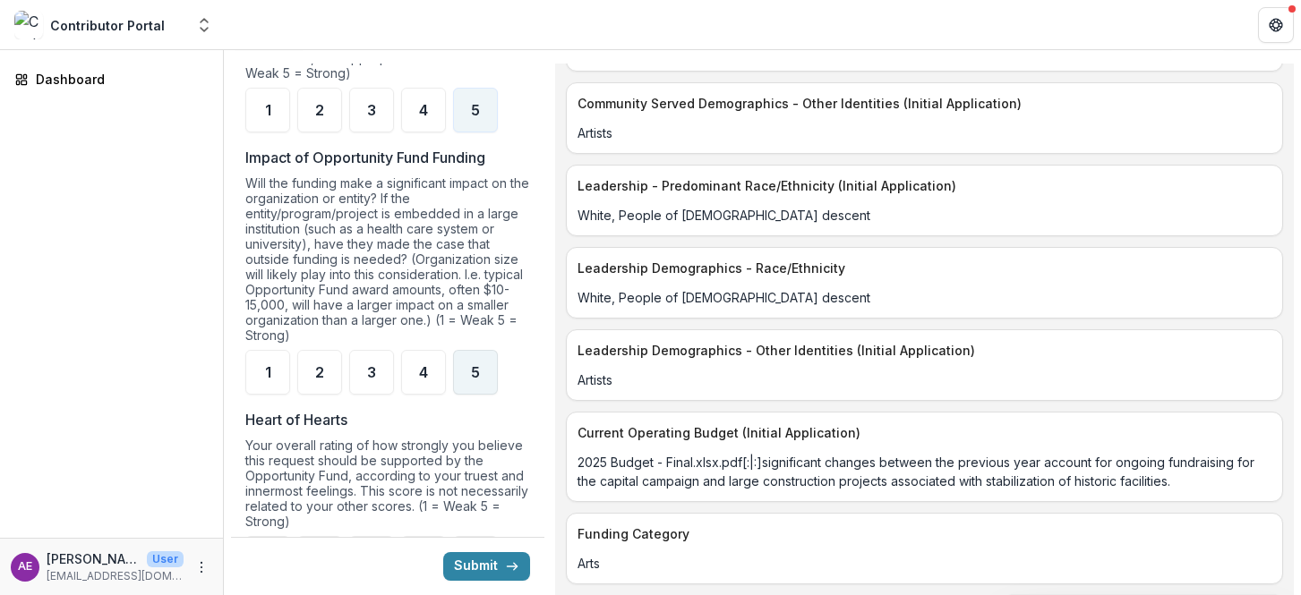
click at [463, 366] on div "5" at bounding box center [475, 372] width 45 height 45
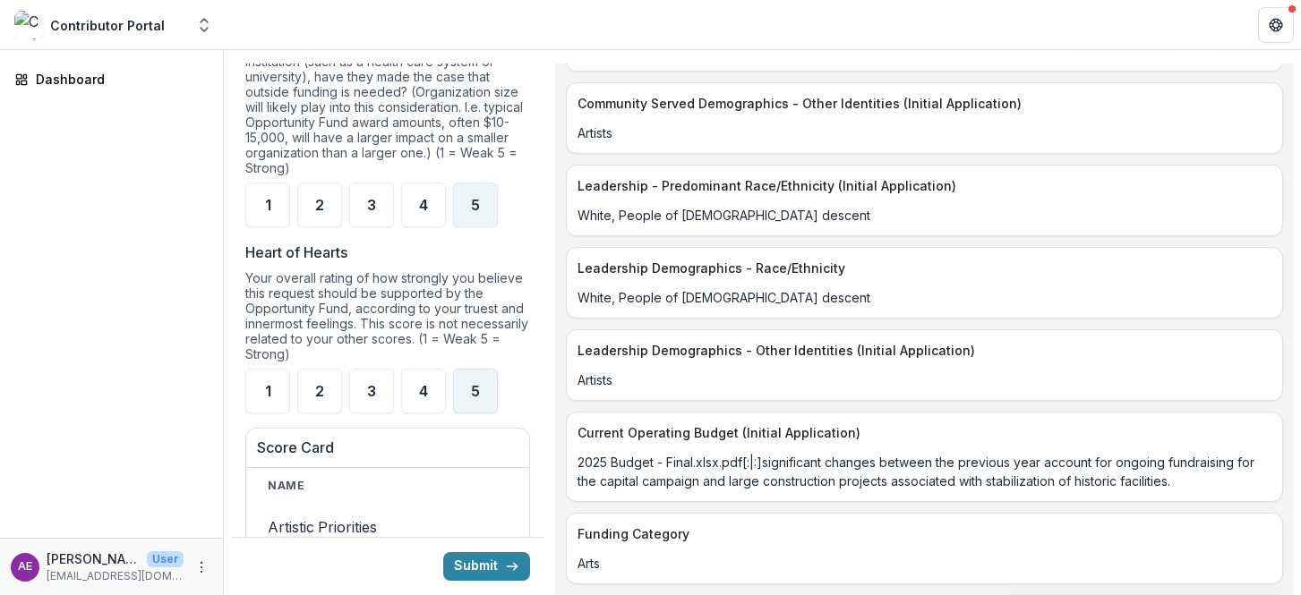
scroll to position [1756, 0]
click at [450, 380] on ul "1 2 3 4 5" at bounding box center [387, 390] width 285 height 45
click at [436, 383] on div "4" at bounding box center [423, 390] width 45 height 45
click at [473, 572] on button "Submit" at bounding box center [486, 566] width 87 height 29
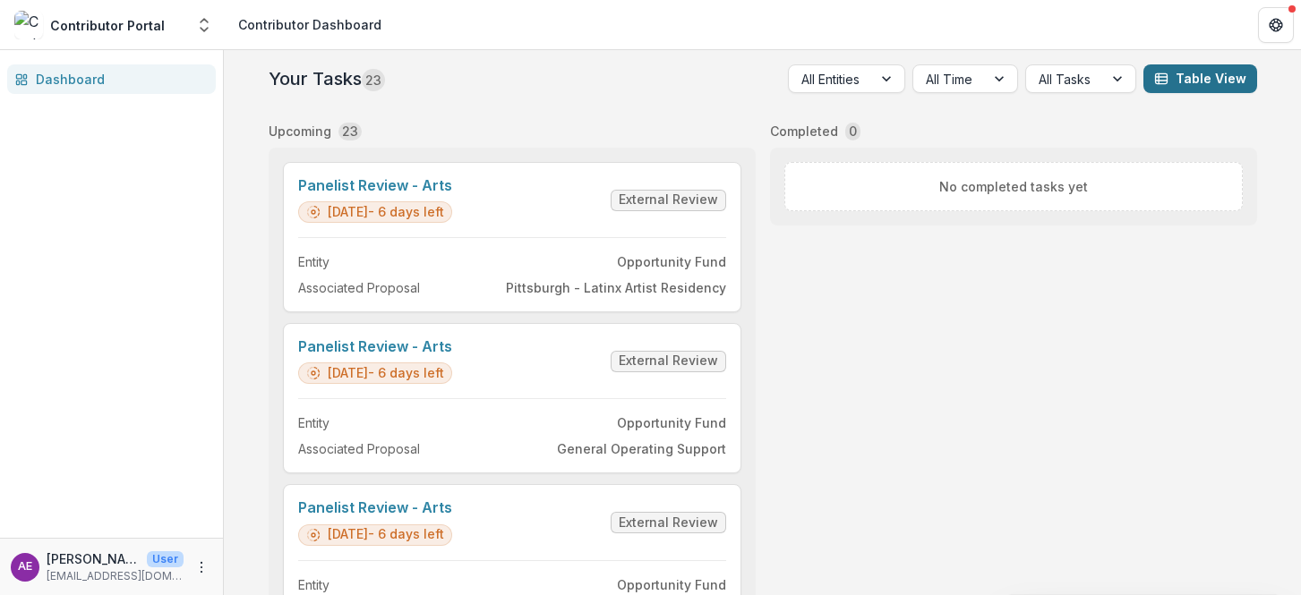
click at [1162, 81] on line "button" at bounding box center [1161, 81] width 12 height 0
